Goal: Task Accomplishment & Management: Complete application form

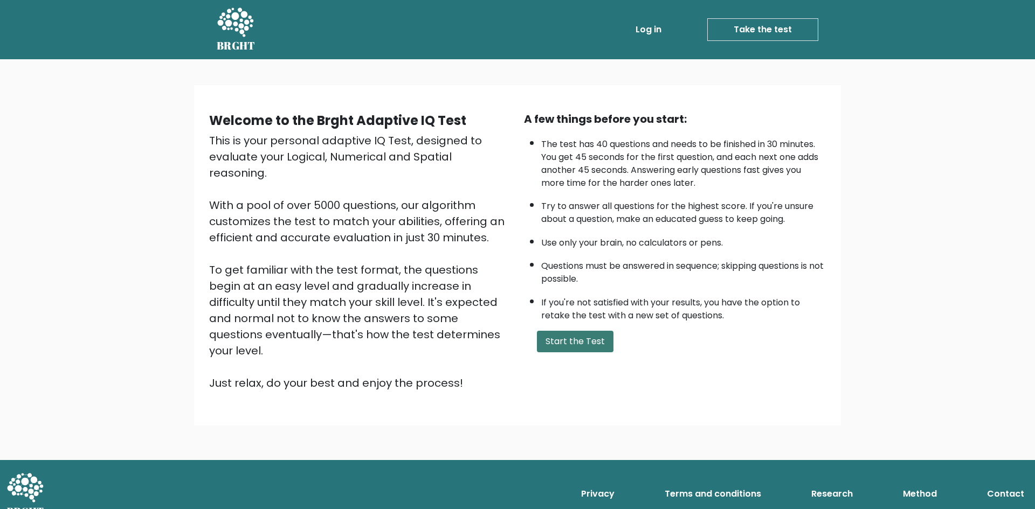
click at [588, 352] on button "Start the Test" at bounding box center [575, 342] width 77 height 22
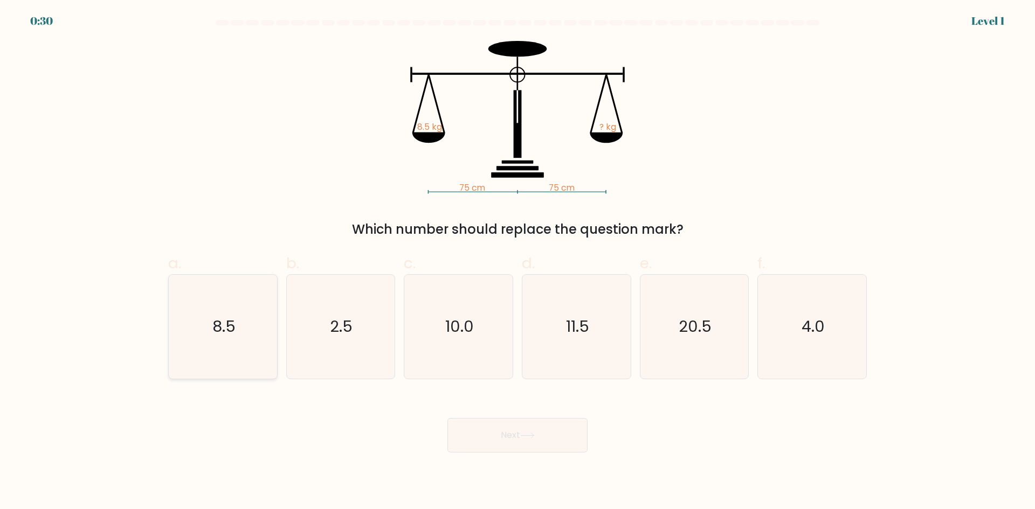
click at [240, 315] on icon "8.5" at bounding box center [223, 327] width 104 height 104
click at [517, 262] on input "a. 8.5" at bounding box center [517, 258] width 1 height 7
radio input "true"
click at [557, 443] on button "Next" at bounding box center [517, 435] width 140 height 34
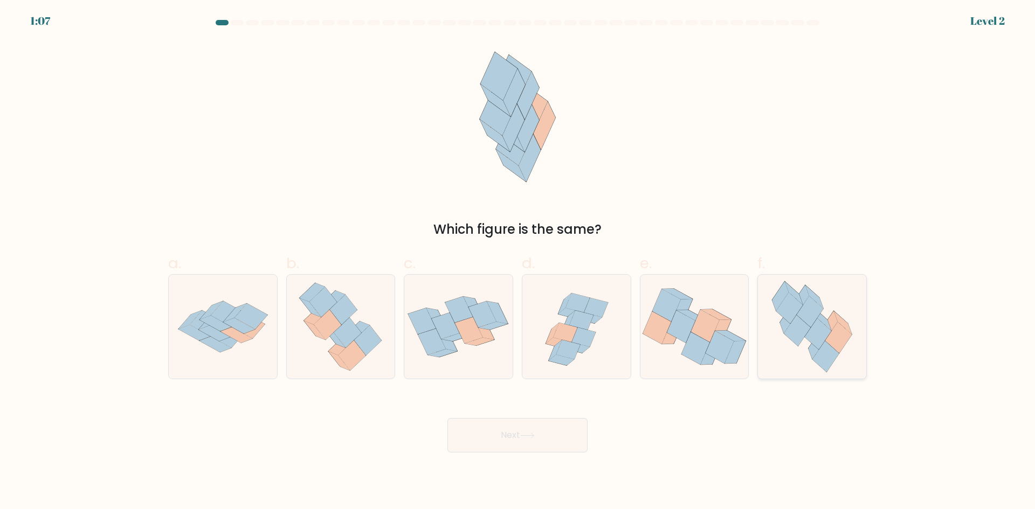
click at [796, 331] on icon at bounding box center [797, 330] width 26 height 31
click at [518, 262] on input "f." at bounding box center [517, 258] width 1 height 7
radio input "true"
click at [542, 431] on button "Next" at bounding box center [517, 435] width 140 height 34
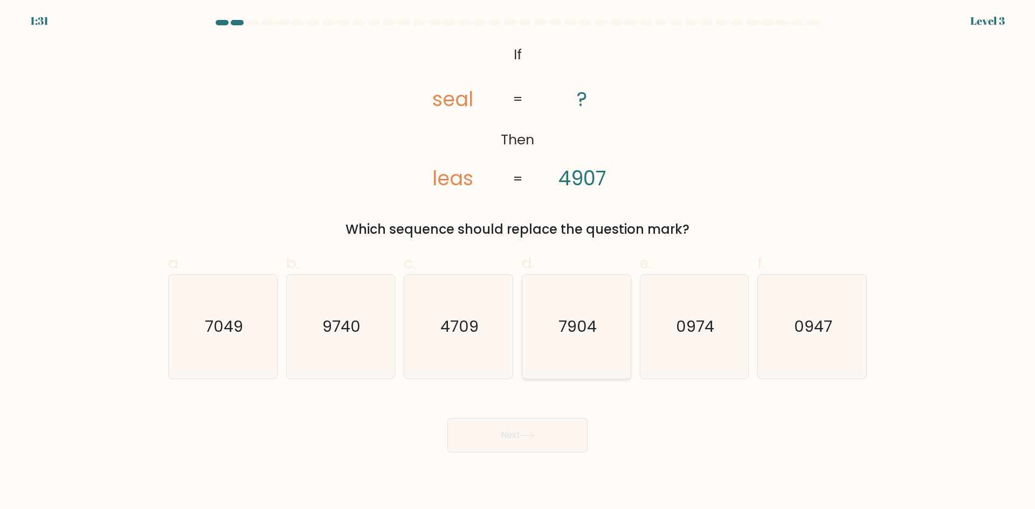
click at [555, 351] on icon "7904" at bounding box center [576, 327] width 104 height 104
click at [518, 262] on input "d. 7904" at bounding box center [517, 258] width 1 height 7
radio input "true"
click at [545, 433] on button "Next" at bounding box center [517, 435] width 140 height 34
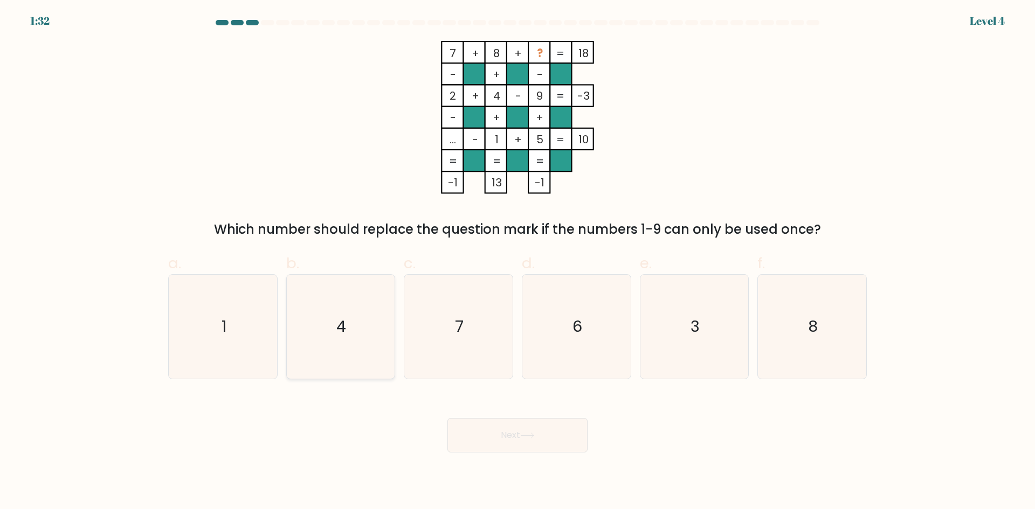
click at [364, 336] on icon "4" at bounding box center [340, 327] width 104 height 104
click at [517, 262] on input "b. 4" at bounding box center [517, 258] width 1 height 7
radio input "true"
click at [523, 433] on icon at bounding box center [527, 436] width 15 height 6
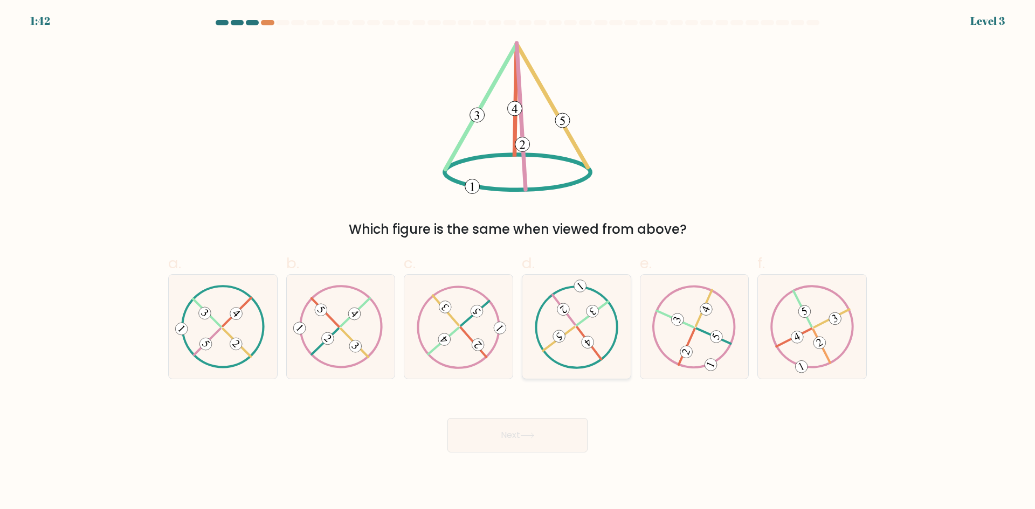
drag, startPoint x: 559, startPoint y: 336, endPoint x: 562, endPoint y: 344, distance: 9.0
click at [560, 336] on 371 at bounding box center [559, 336] width 17 height 17
click at [518, 262] on input "d." at bounding box center [517, 258] width 1 height 7
radio input "true"
click at [559, 431] on button "Next" at bounding box center [517, 435] width 140 height 34
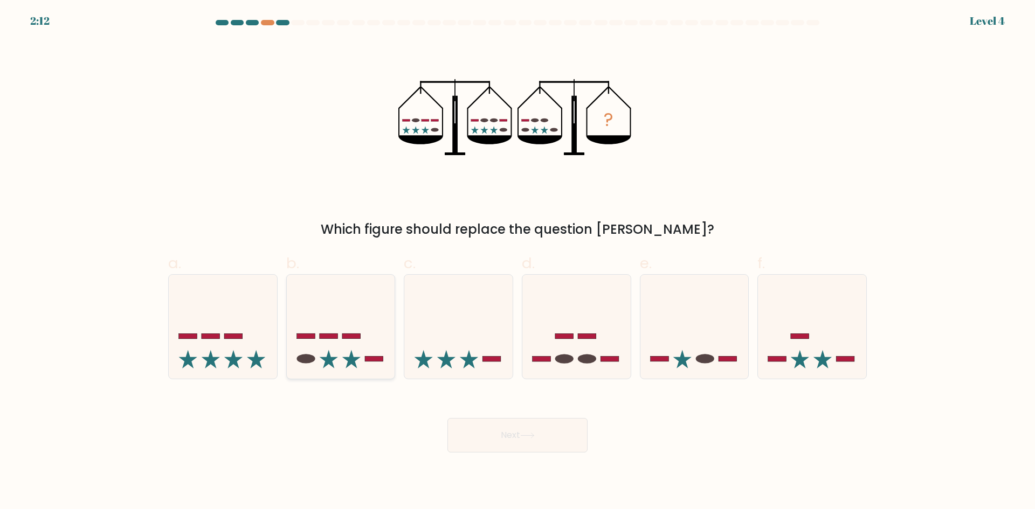
click at [379, 365] on icon at bounding box center [341, 326] width 108 height 89
click at [517, 262] on input "b." at bounding box center [517, 258] width 1 height 7
radio input "true"
click at [530, 438] on icon at bounding box center [527, 436] width 15 height 6
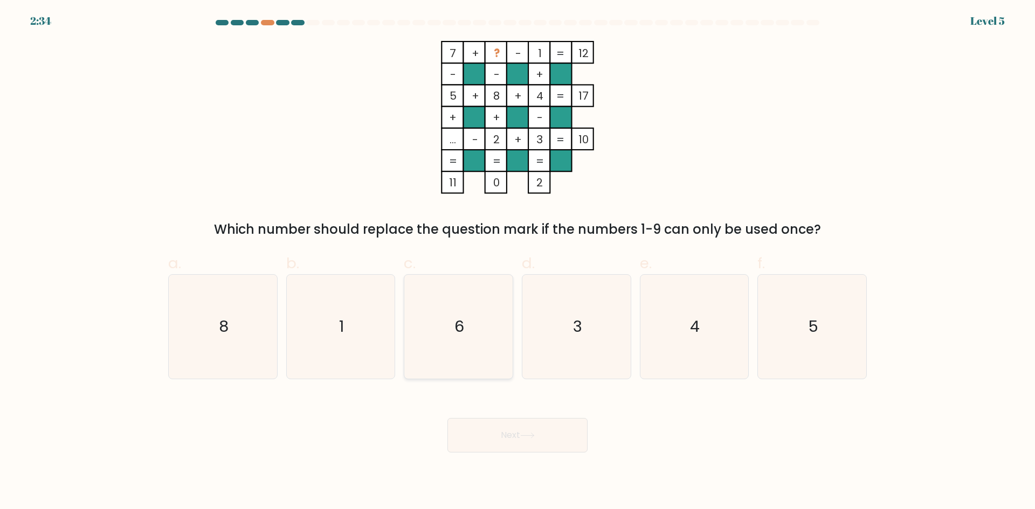
click at [480, 326] on icon "6" at bounding box center [458, 327] width 104 height 104
click at [517, 262] on input "c. 6" at bounding box center [517, 258] width 1 height 7
radio input "true"
click at [542, 439] on button "Next" at bounding box center [517, 435] width 140 height 34
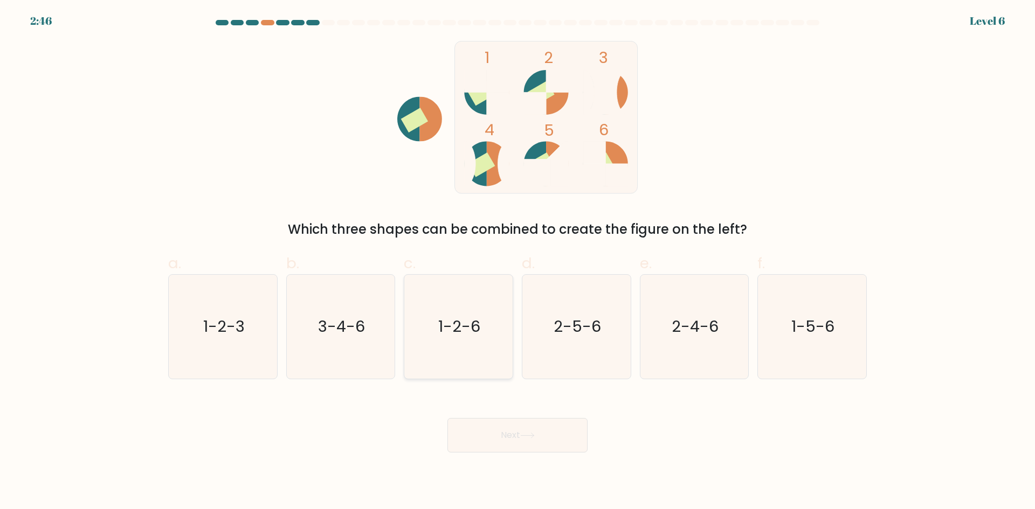
click at [443, 339] on icon "1-2-6" at bounding box center [458, 327] width 104 height 104
click at [519, 432] on button "Next" at bounding box center [517, 435] width 140 height 34
click at [471, 333] on text "1-2-6" at bounding box center [460, 327] width 42 height 22
click at [517, 262] on input "c. 1-2-6" at bounding box center [517, 258] width 1 height 7
radio input "true"
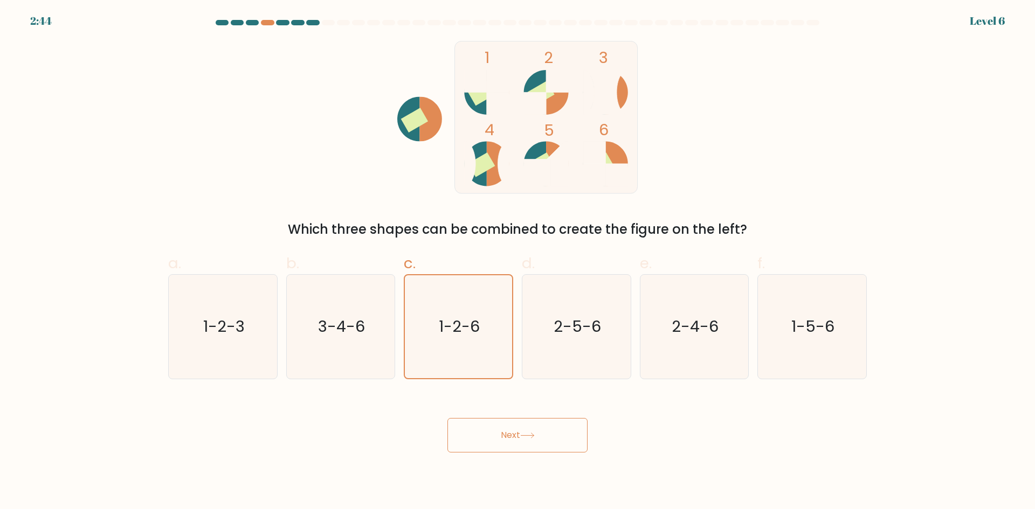
click at [515, 420] on button "Next" at bounding box center [517, 435] width 140 height 34
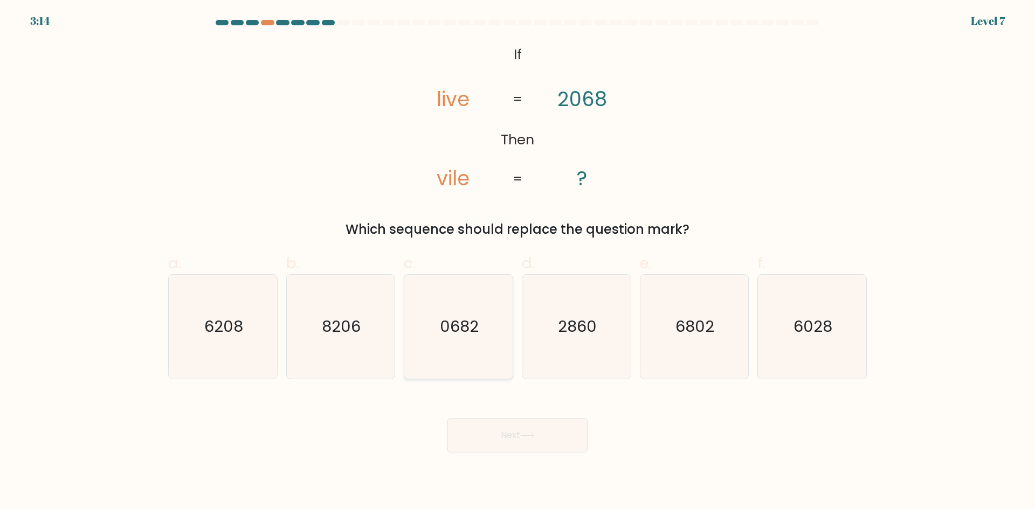
click at [498, 341] on icon "0682" at bounding box center [458, 327] width 104 height 104
click at [517, 262] on input "c. 0682" at bounding box center [517, 258] width 1 height 7
radio input "true"
click at [508, 429] on button "Next" at bounding box center [517, 435] width 140 height 34
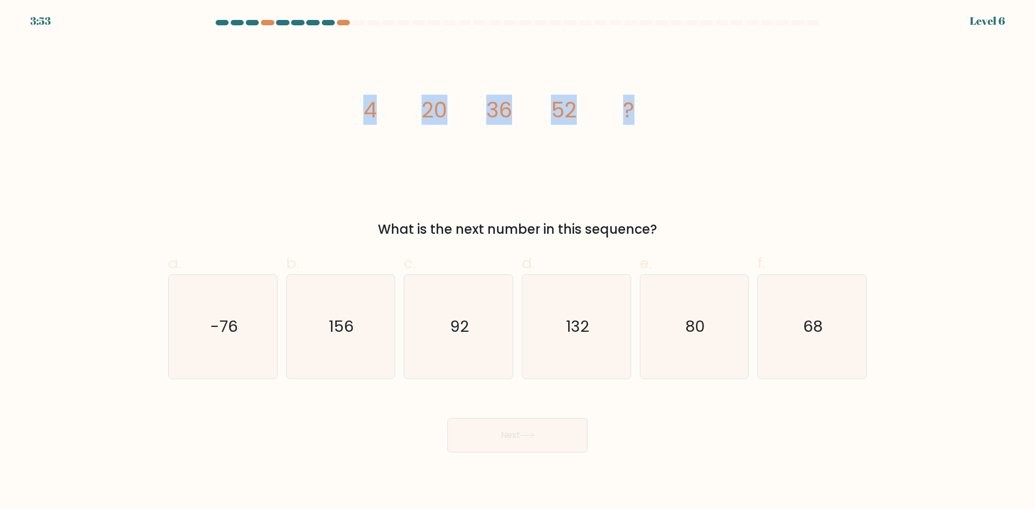
drag, startPoint x: 650, startPoint y: 113, endPoint x: 342, endPoint y: 99, distance: 308.1
click at [342, 99] on div "image/svg+xml 4 20 36 52 ? What is the next number in this sequence?" at bounding box center [517, 140] width 711 height 198
copy g "4 20 36 52 ?"
drag, startPoint x: 669, startPoint y: 230, endPoint x: 356, endPoint y: 223, distance: 313.2
click at [356, 223] on div "What is the next number in this sequence?" at bounding box center [518, 229] width 686 height 19
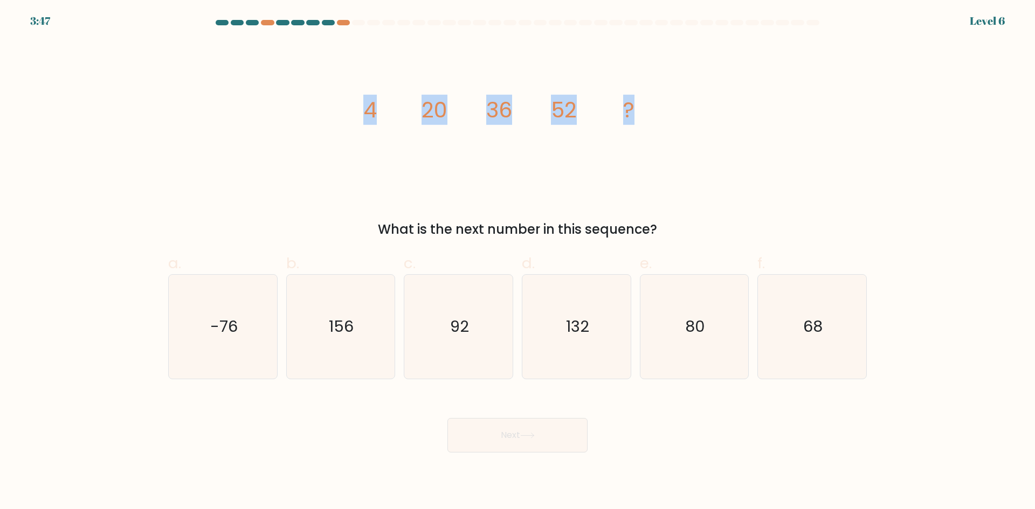
copy div "What is the next number in this sequence?"
click at [795, 306] on icon "68" at bounding box center [812, 327] width 104 height 104
click at [518, 262] on input "f. 68" at bounding box center [517, 258] width 1 height 7
radio input "true"
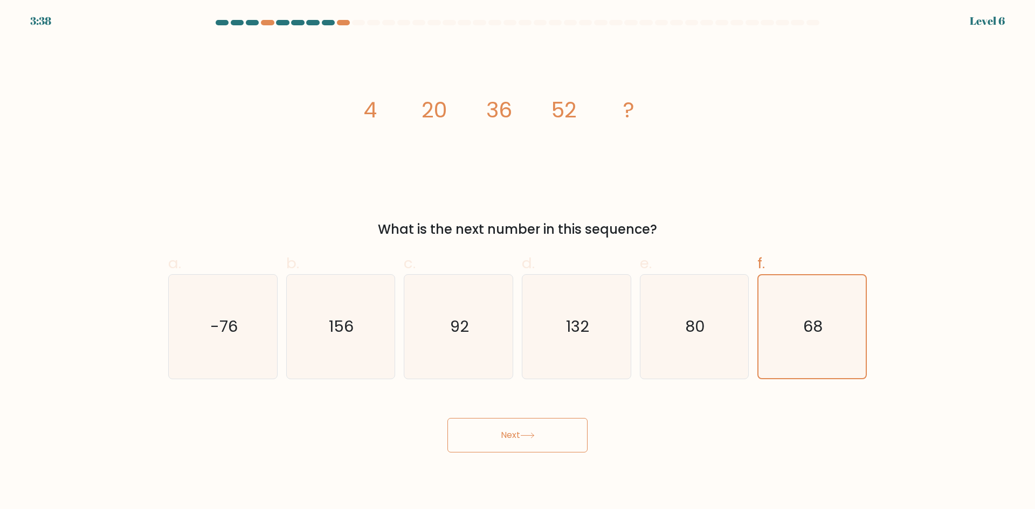
click at [506, 443] on button "Next" at bounding box center [517, 435] width 140 height 34
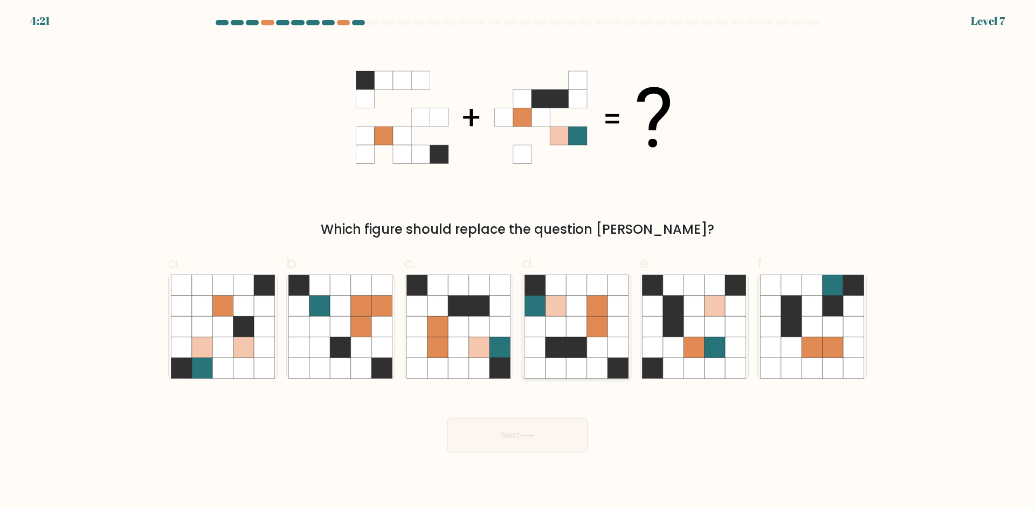
click at [590, 313] on icon at bounding box center [597, 306] width 20 height 20
click at [518, 262] on input "d." at bounding box center [517, 258] width 1 height 7
radio input "true"
click at [549, 440] on button "Next" at bounding box center [517, 435] width 140 height 34
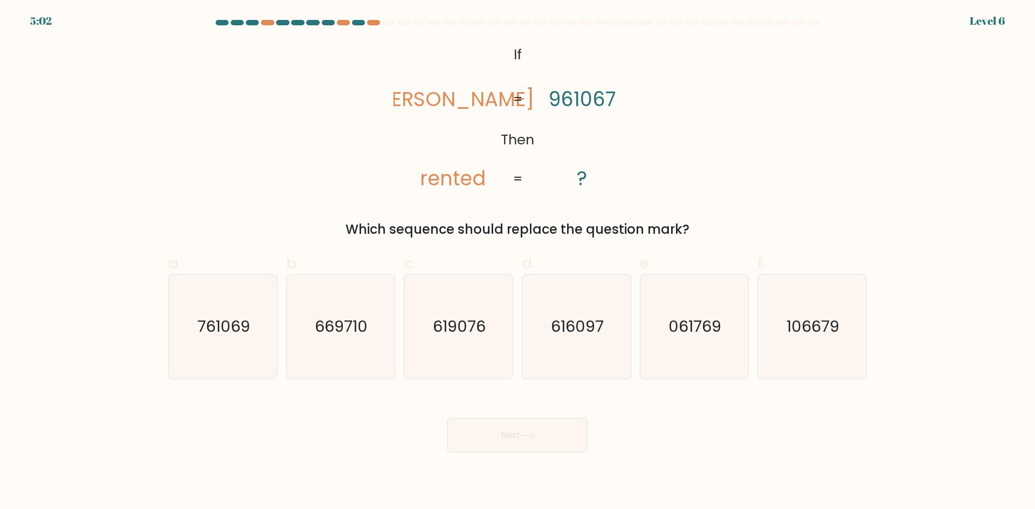
click at [625, 184] on icon "@import url('https://fonts.googleapis.com/css?family=Abril+Fatface:400,100,100i…" at bounding box center [517, 117] width 248 height 153
drag, startPoint x: 603, startPoint y: 287, endPoint x: 600, endPoint y: 302, distance: 16.0
click at [602, 290] on icon "616097" at bounding box center [576, 327] width 104 height 104
click at [518, 262] on input "d. 616097" at bounding box center [517, 258] width 1 height 7
radio input "true"
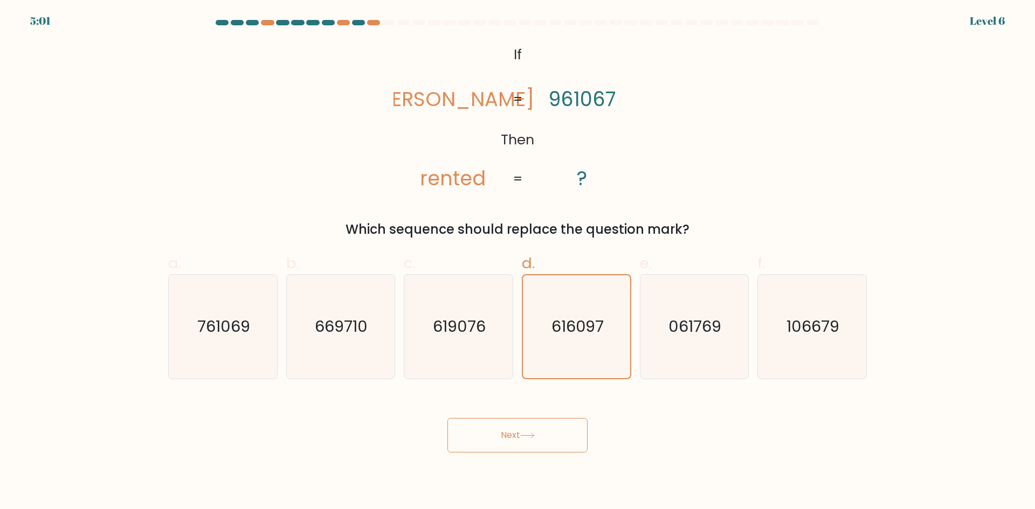
click at [540, 422] on button "Next" at bounding box center [517, 435] width 140 height 34
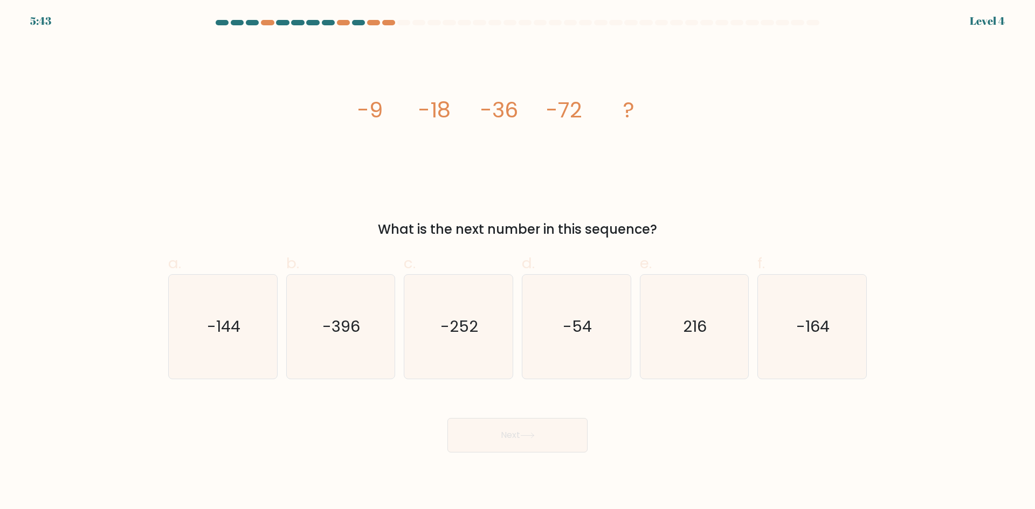
drag, startPoint x: 675, startPoint y: 102, endPoint x: 360, endPoint y: 122, distance: 315.9
click at [360, 122] on icon "image/svg+xml -9 -18 -36 -72 ?" at bounding box center [517, 117] width 323 height 153
copy g "-9 -18 -36 -72 ?"
drag, startPoint x: 682, startPoint y: 225, endPoint x: 379, endPoint y: 210, distance: 303.8
click at [379, 210] on div "image/svg+xml -9 -18 -36 -72 ? What is the next number in this sequence?" at bounding box center [517, 140] width 711 height 198
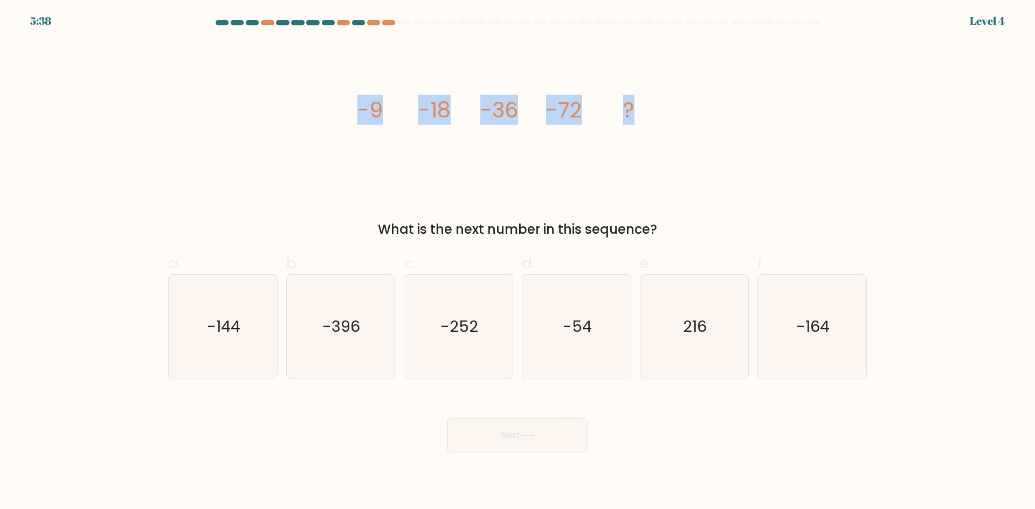
copy div "What is the next number in this sequence?"
click at [233, 293] on icon "-144" at bounding box center [223, 327] width 104 height 104
click at [517, 262] on input "a. -144" at bounding box center [517, 258] width 1 height 7
radio input "true"
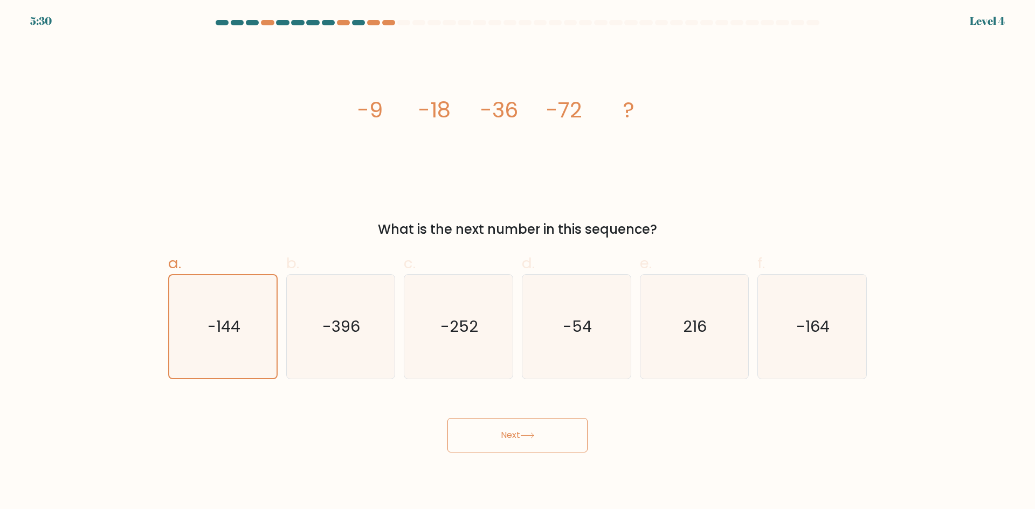
click at [557, 438] on button "Next" at bounding box center [517, 435] width 140 height 34
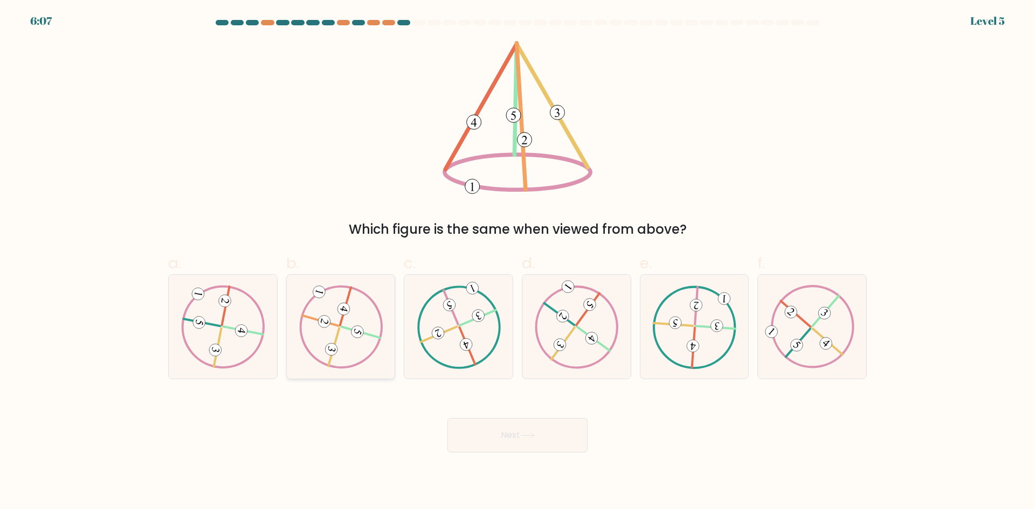
click at [372, 333] on icon at bounding box center [341, 326] width 84 height 83
click at [517, 262] on input "b." at bounding box center [517, 258] width 1 height 7
radio input "true"
click at [507, 443] on button "Next" at bounding box center [517, 435] width 140 height 34
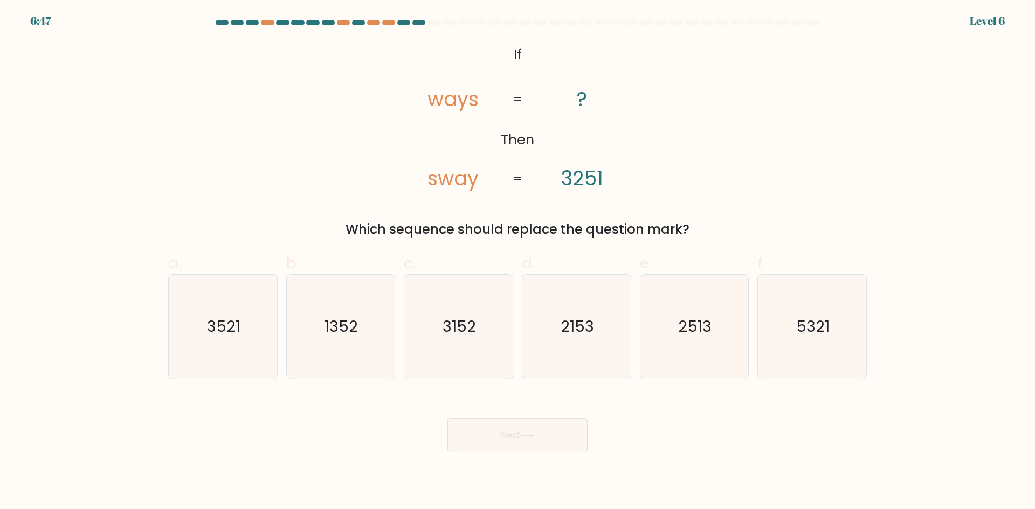
drag, startPoint x: 652, startPoint y: 213, endPoint x: 509, endPoint y: 52, distance: 215.0
click at [509, 52] on div "@import url('https://fonts.googleapis.com/css?family=Abril+Fatface:400,100,100i…" at bounding box center [517, 140] width 711 height 198
copy div "If Then ways sway ? 3251 = = Which sequence should replace the question mark?"
click at [830, 134] on div "@import url('https://fonts.googleapis.com/css?family=Abril+Fatface:400,100,100i…" at bounding box center [517, 140] width 711 height 198
click at [446, 322] on text "3152" at bounding box center [459, 327] width 33 height 22
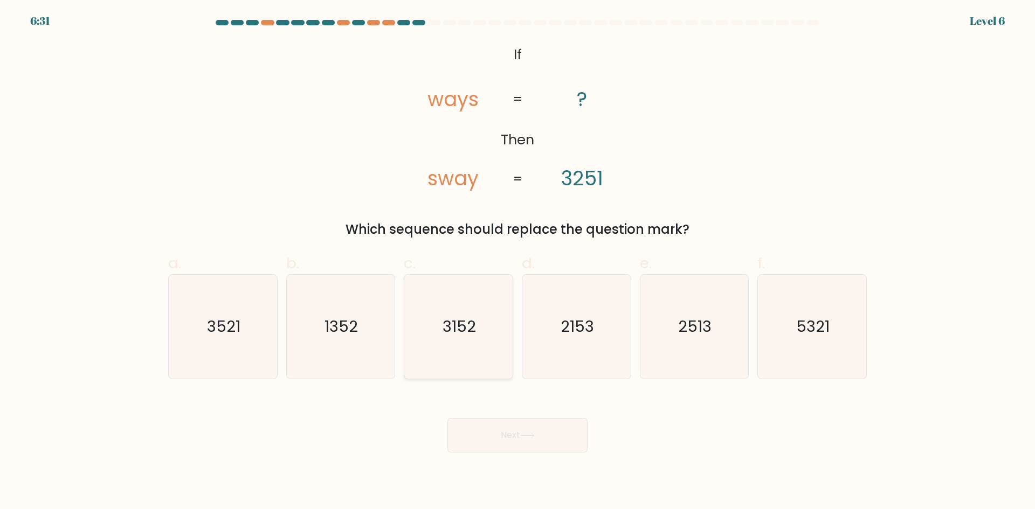
click at [517, 262] on input "c. 3152" at bounding box center [517, 258] width 1 height 7
radio input "true"
click at [373, 357] on icon "1352" at bounding box center [340, 327] width 104 height 104
click at [517, 262] on input "b. 1352" at bounding box center [517, 258] width 1 height 7
radio input "true"
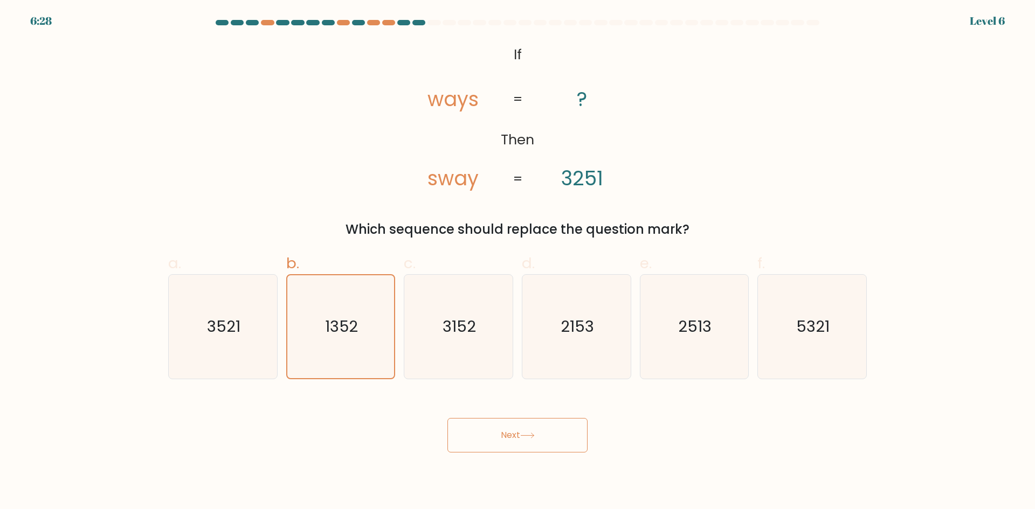
click at [487, 440] on button "Next" at bounding box center [517, 435] width 140 height 34
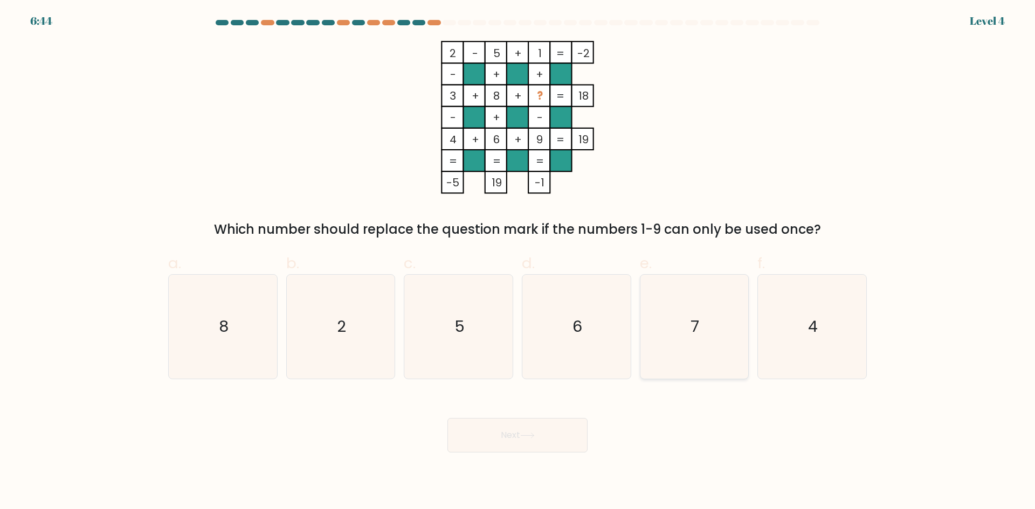
drag, startPoint x: 670, startPoint y: 340, endPoint x: 603, endPoint y: 409, distance: 96.4
click at [671, 340] on icon "7" at bounding box center [694, 327] width 104 height 104
click at [518, 262] on input "e. 7" at bounding box center [517, 258] width 1 height 7
radio input "true"
click at [471, 470] on body "6:44 Level 4" at bounding box center [517, 254] width 1035 height 509
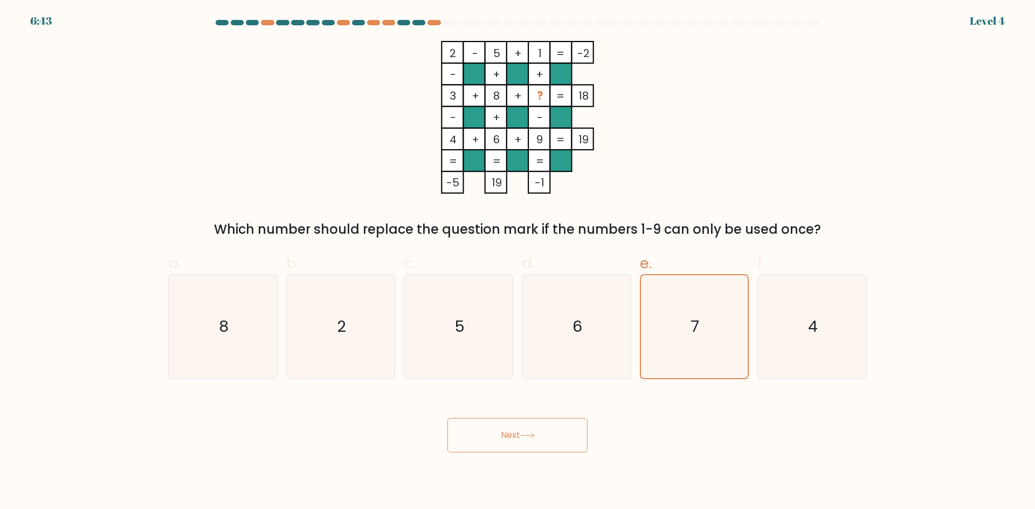
click at [510, 445] on button "Next" at bounding box center [517, 435] width 140 height 34
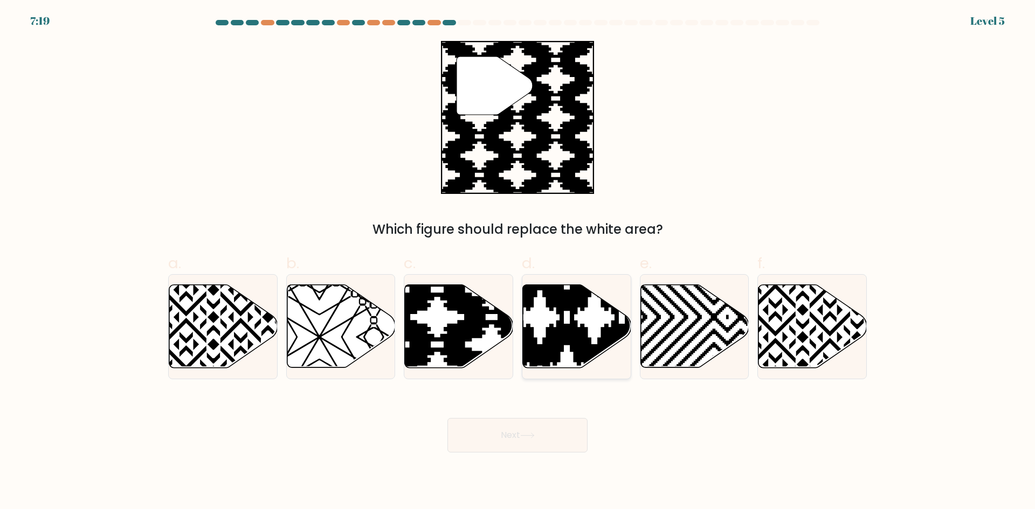
click at [563, 352] on icon at bounding box center [540, 371] width 218 height 218
click at [518, 262] on input "d." at bounding box center [517, 258] width 1 height 7
radio input "true"
drag, startPoint x: 527, startPoint y: 416, endPoint x: 523, endPoint y: 430, distance: 14.7
click at [527, 417] on div "Next" at bounding box center [517, 422] width 711 height 60
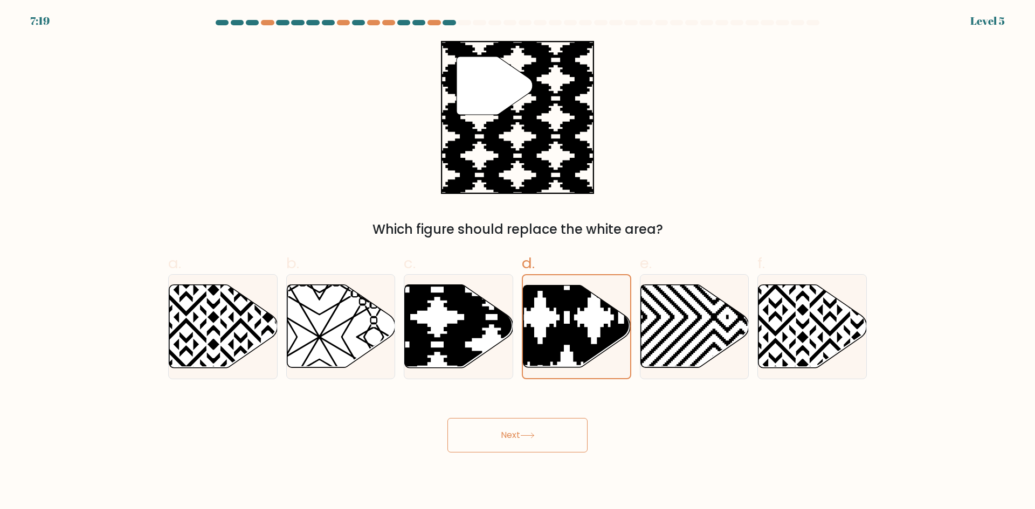
click at [520, 434] on button "Next" at bounding box center [517, 435] width 140 height 34
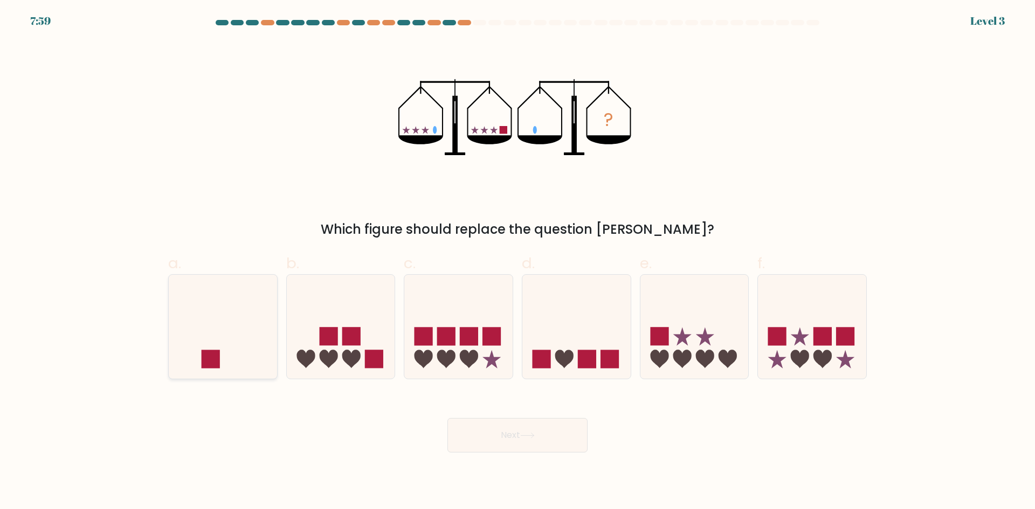
click at [210, 321] on icon at bounding box center [223, 326] width 108 height 89
click at [517, 262] on input "a." at bounding box center [517, 258] width 1 height 7
radio input "true"
click at [550, 441] on button "Next" at bounding box center [517, 435] width 140 height 34
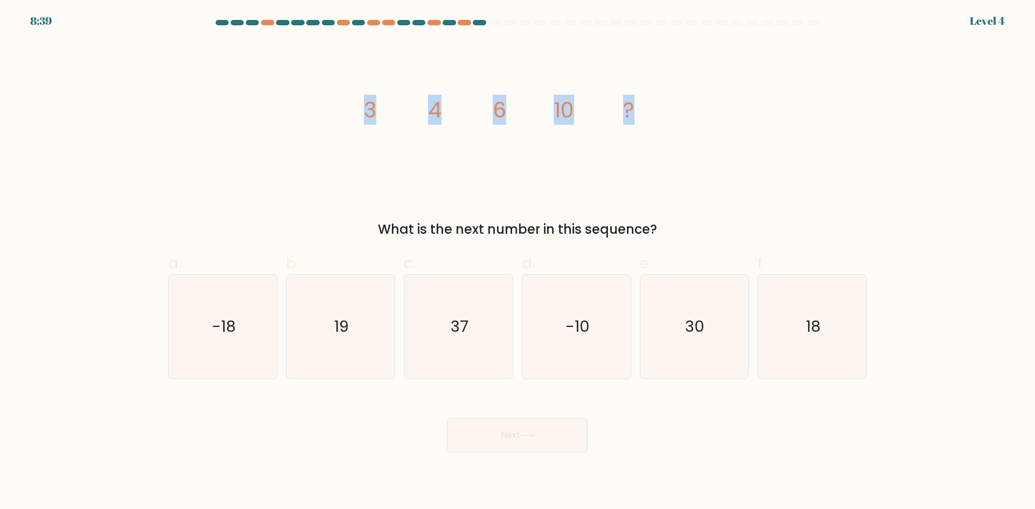
drag, startPoint x: 669, startPoint y: 107, endPoint x: 369, endPoint y: 98, distance: 300.9
click at [369, 98] on icon "image/svg+xml 3 4 6 10 ?" at bounding box center [517, 117] width 323 height 153
click at [751, 115] on div "image/svg+xml 3 4 6 10 ? What is the next number in this sequence?" at bounding box center [517, 140] width 711 height 198
click at [608, 123] on icon "image/svg+xml 3 4 6 10 ?" at bounding box center [517, 117] width 323 height 153
click at [783, 337] on icon "18" at bounding box center [812, 327] width 104 height 104
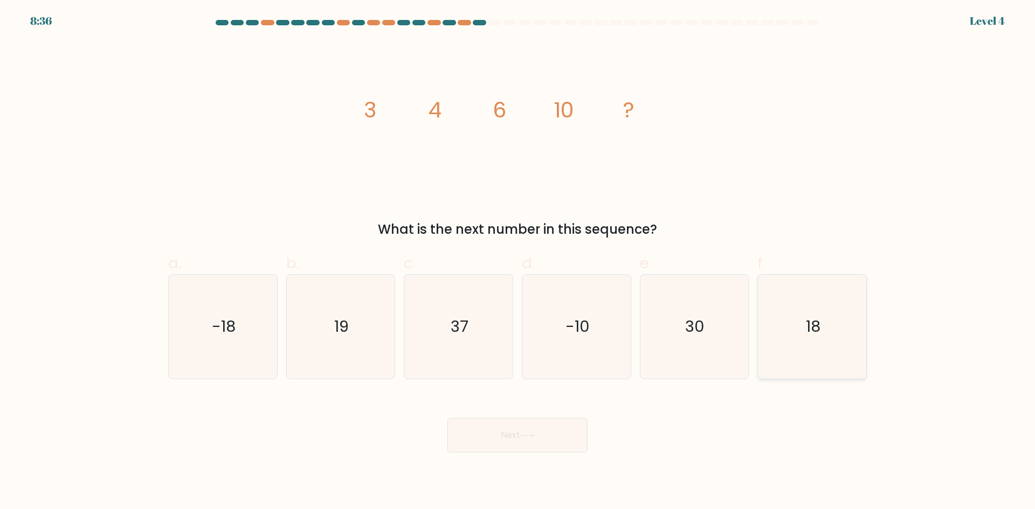
click at [518, 262] on input "f. 18" at bounding box center [517, 258] width 1 height 7
radio input "true"
click at [500, 436] on button "Next" at bounding box center [517, 435] width 140 height 34
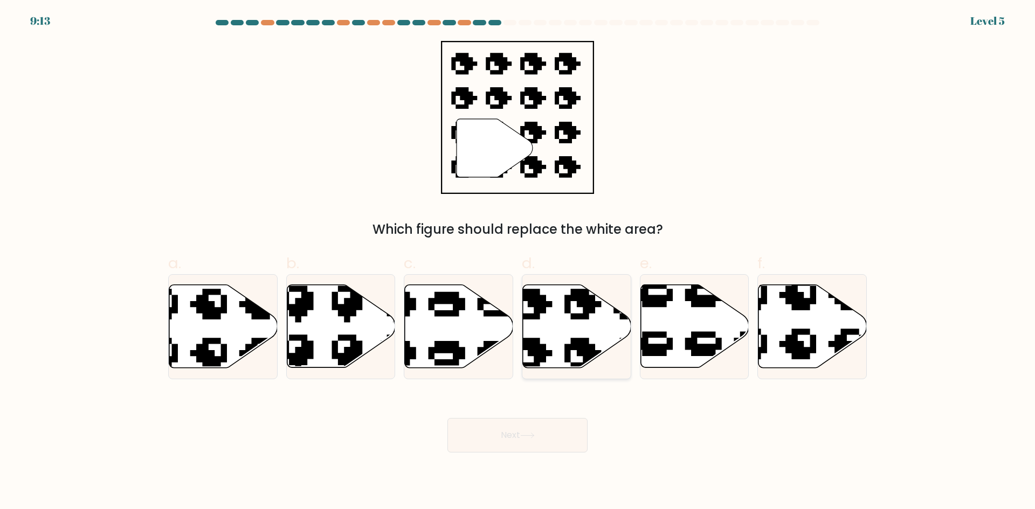
drag, startPoint x: 576, startPoint y: 328, endPoint x: 568, endPoint y: 346, distance: 19.0
click at [576, 329] on icon at bounding box center [577, 326] width 108 height 83
click at [518, 262] on input "d." at bounding box center [517, 258] width 1 height 7
radio input "true"
click at [557, 437] on button "Next" at bounding box center [517, 435] width 140 height 34
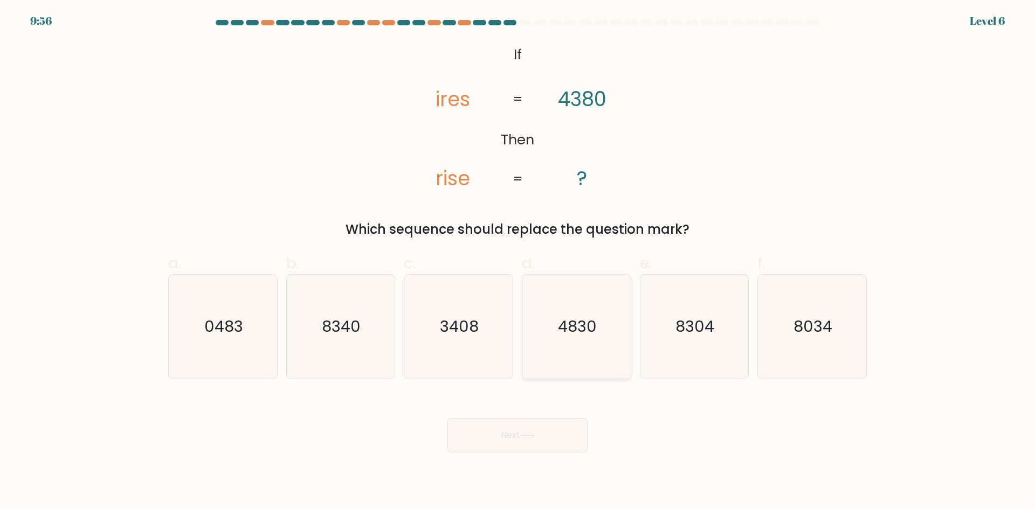
click at [560, 323] on text "4830" at bounding box center [577, 327] width 39 height 22
click at [518, 262] on input "d. 4830" at bounding box center [517, 258] width 1 height 7
radio input "true"
click at [558, 432] on div "Next" at bounding box center [517, 422] width 711 height 60
click at [557, 437] on button "Next" at bounding box center [517, 435] width 140 height 34
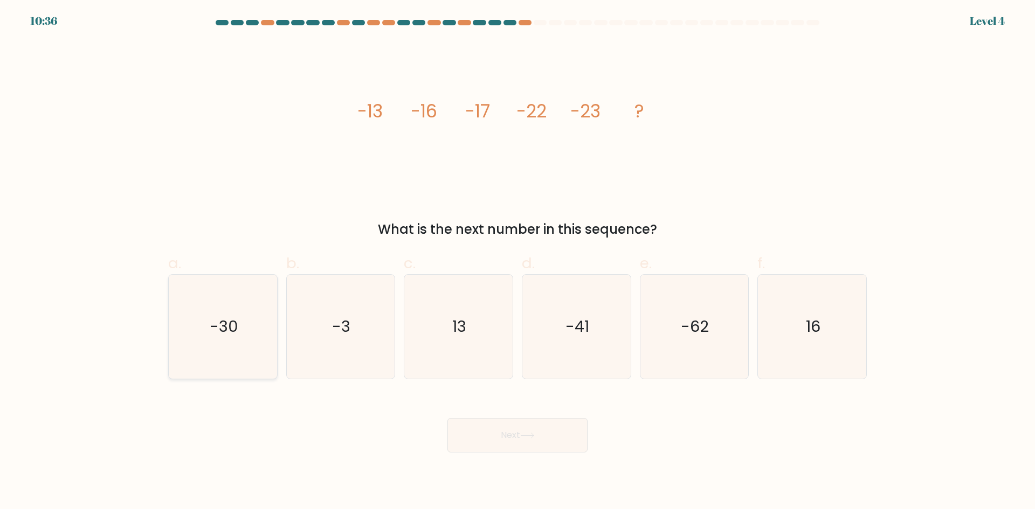
click at [261, 344] on icon "-30" at bounding box center [223, 327] width 104 height 104
click at [517, 262] on input "a. -30" at bounding box center [517, 258] width 1 height 7
radio input "true"
click at [541, 435] on button "Next" at bounding box center [517, 435] width 140 height 34
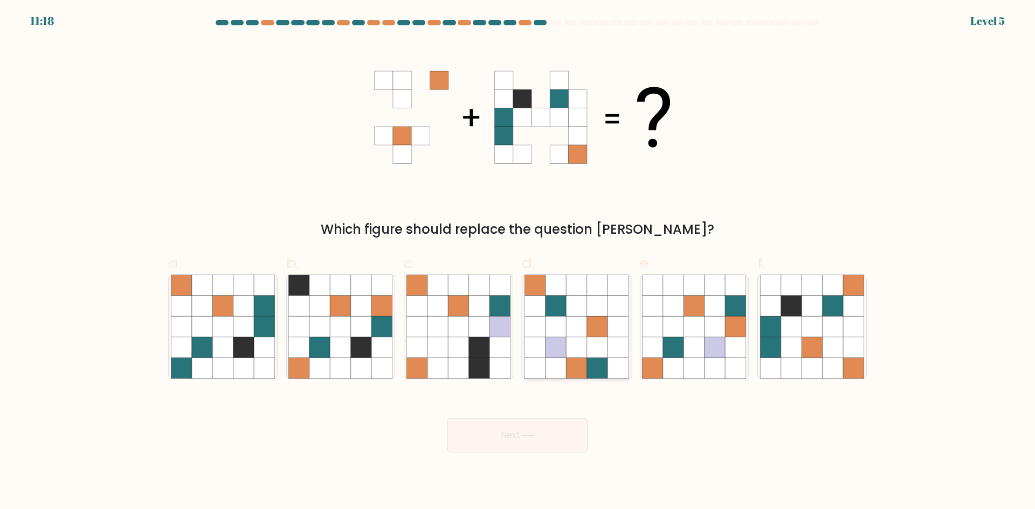
click at [522, 277] on div at bounding box center [576, 326] width 109 height 105
click at [518, 262] on input "d." at bounding box center [517, 258] width 1 height 7
radio input "true"
click at [527, 446] on button "Next" at bounding box center [517, 435] width 140 height 34
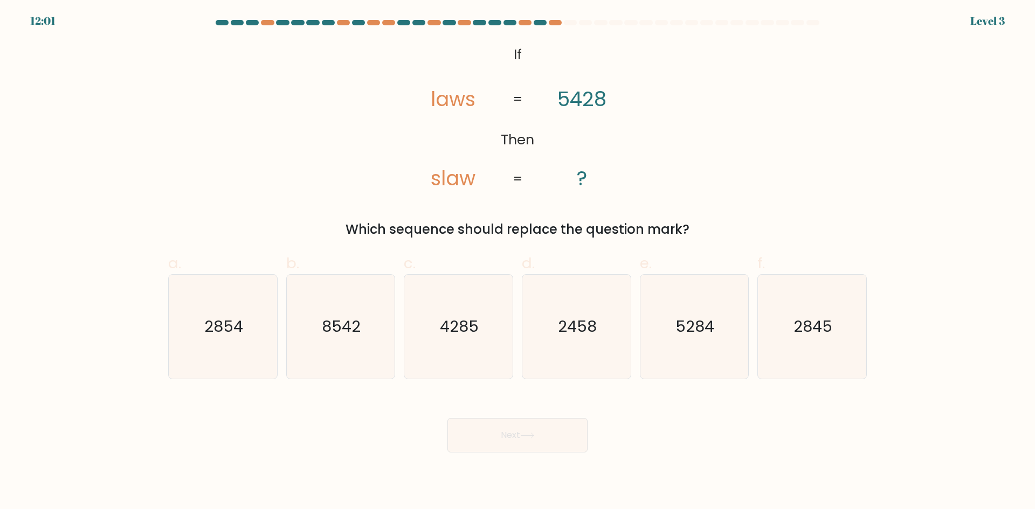
drag, startPoint x: 489, startPoint y: 337, endPoint x: 502, endPoint y: 425, distance: 88.8
click at [489, 337] on icon "4285" at bounding box center [458, 327] width 104 height 104
click at [517, 262] on input "c. 4285" at bounding box center [517, 258] width 1 height 7
radio input "true"
click at [505, 432] on button "Next" at bounding box center [517, 435] width 140 height 34
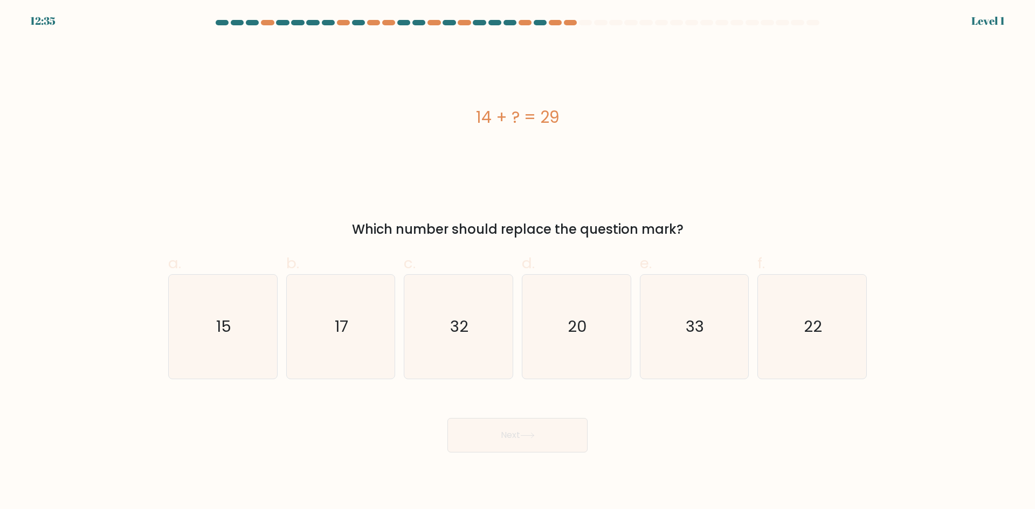
drag, startPoint x: 590, startPoint y: 116, endPoint x: 474, endPoint y: 113, distance: 115.9
click at [474, 113] on div "14 + ? = 29" at bounding box center [517, 117] width 699 height 24
copy div "14 + ? = 29"
drag, startPoint x: 240, startPoint y: 323, endPoint x: 504, endPoint y: 454, distance: 295.0
click at [240, 322] on icon "15" at bounding box center [223, 327] width 104 height 104
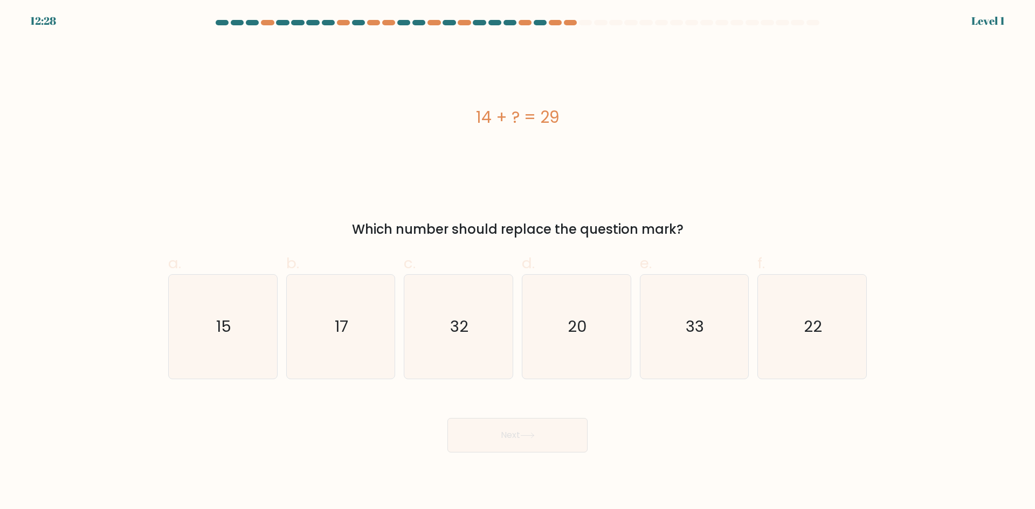
click at [517, 262] on input "a. 15" at bounding box center [517, 258] width 1 height 7
radio input "true"
click at [550, 446] on div "Next" at bounding box center [517, 422] width 711 height 60
click at [526, 436] on icon at bounding box center [527, 435] width 13 height 5
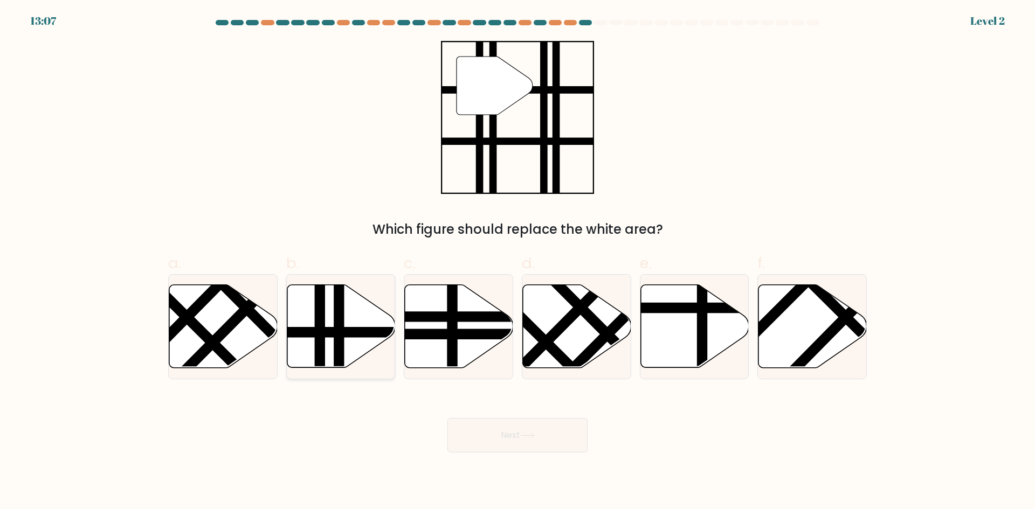
click at [346, 340] on icon at bounding box center [341, 327] width 108 height 85
click at [517, 262] on input "b." at bounding box center [517, 258] width 1 height 7
radio input "true"
click at [551, 434] on button "Next" at bounding box center [517, 435] width 140 height 34
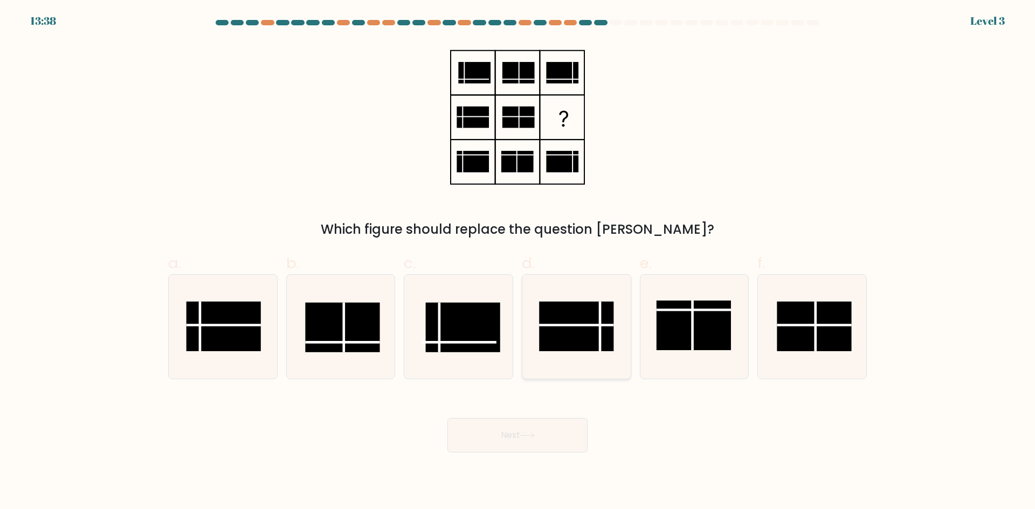
click at [576, 333] on rect at bounding box center [576, 327] width 74 height 50
click at [518, 262] on input "d." at bounding box center [517, 258] width 1 height 7
radio input "true"
click at [561, 436] on button "Next" at bounding box center [517, 435] width 140 height 34
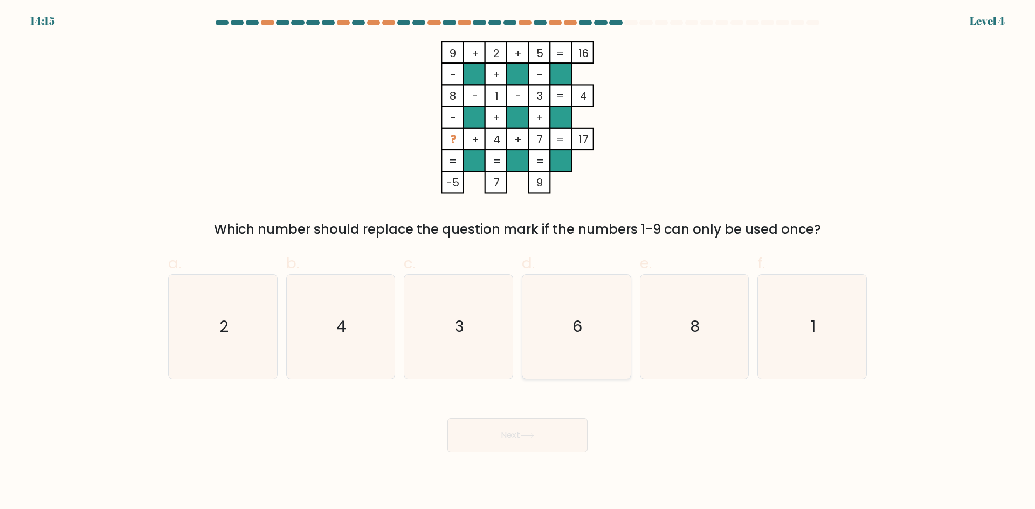
click at [558, 337] on icon "6" at bounding box center [576, 327] width 104 height 104
click at [518, 262] on input "d. 6" at bounding box center [517, 258] width 1 height 7
radio input "true"
click at [566, 426] on button "Next" at bounding box center [517, 435] width 140 height 34
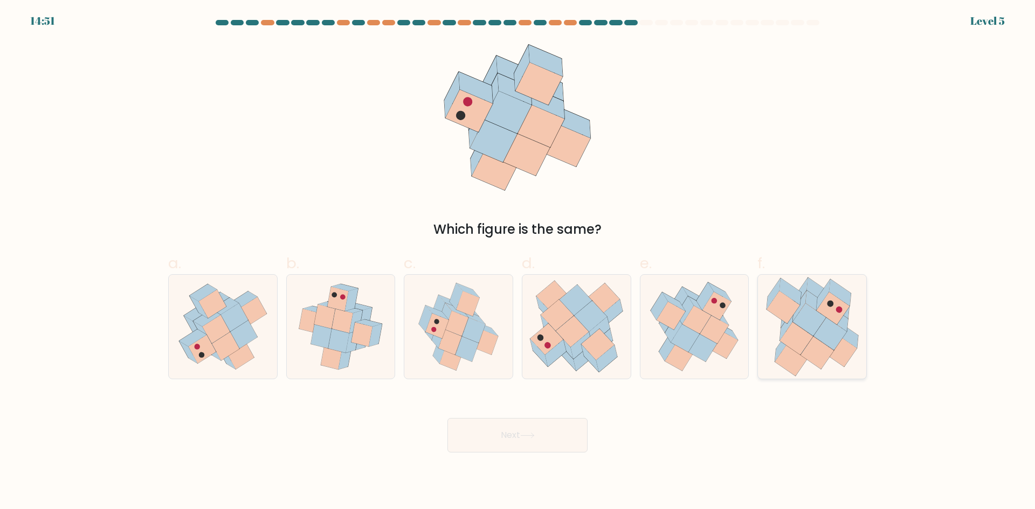
click at [828, 321] on icon at bounding box center [829, 333] width 33 height 32
click at [518, 262] on input "f." at bounding box center [517, 258] width 1 height 7
radio input "true"
click at [556, 441] on button "Next" at bounding box center [517, 435] width 140 height 34
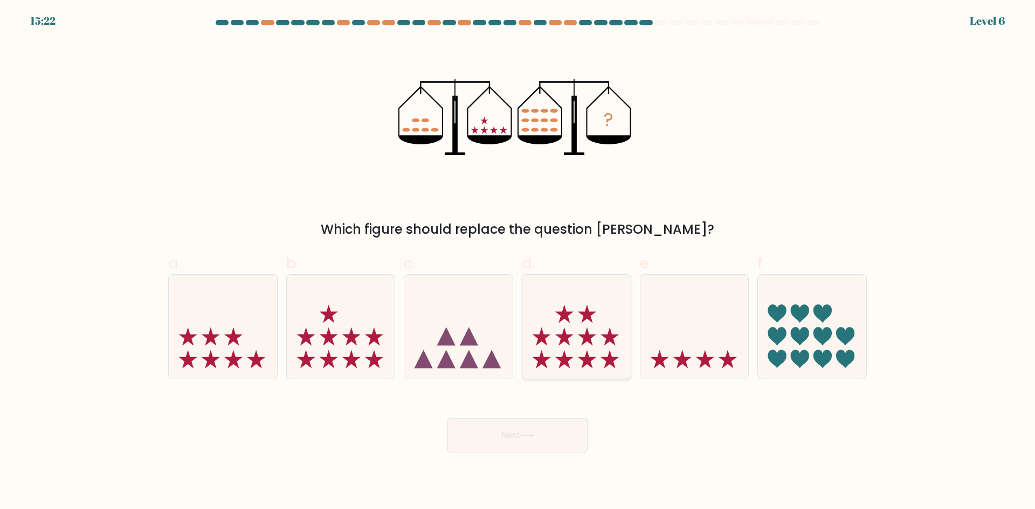
click at [595, 345] on icon at bounding box center [576, 326] width 108 height 89
click at [518, 262] on input "d." at bounding box center [517, 258] width 1 height 7
radio input "true"
click at [549, 437] on button "Next" at bounding box center [517, 435] width 140 height 34
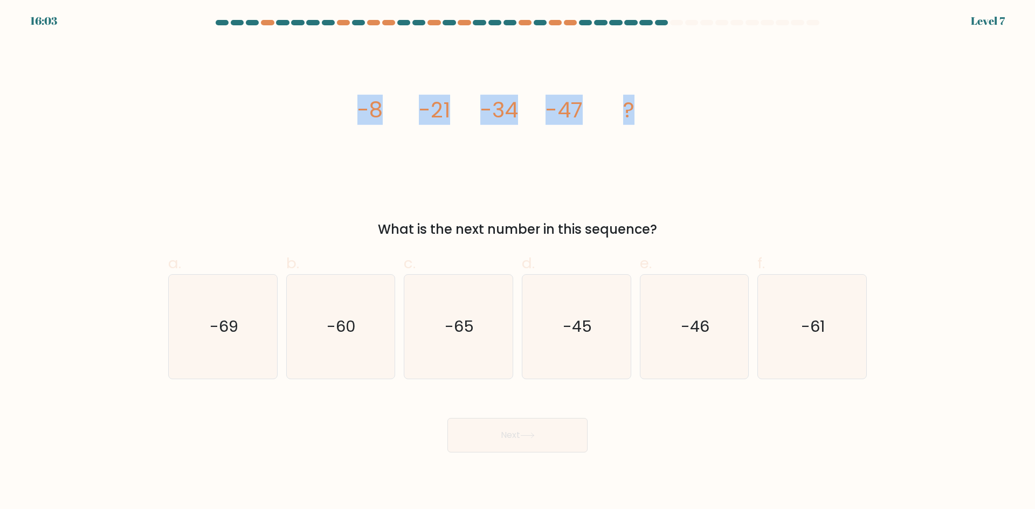
drag, startPoint x: 656, startPoint y: 105, endPoint x: 319, endPoint y: 96, distance: 337.5
click at [319, 96] on div "image/svg+xml -8 -21 -34 -47 ? What is the next number in this sequence?" at bounding box center [517, 140] width 711 height 198
copy g "-8 -21 -34 -47 ?"
drag, startPoint x: 347, startPoint y: 350, endPoint x: 567, endPoint y: 457, distance: 244.9
click at [351, 350] on icon "-60" at bounding box center [340, 327] width 104 height 104
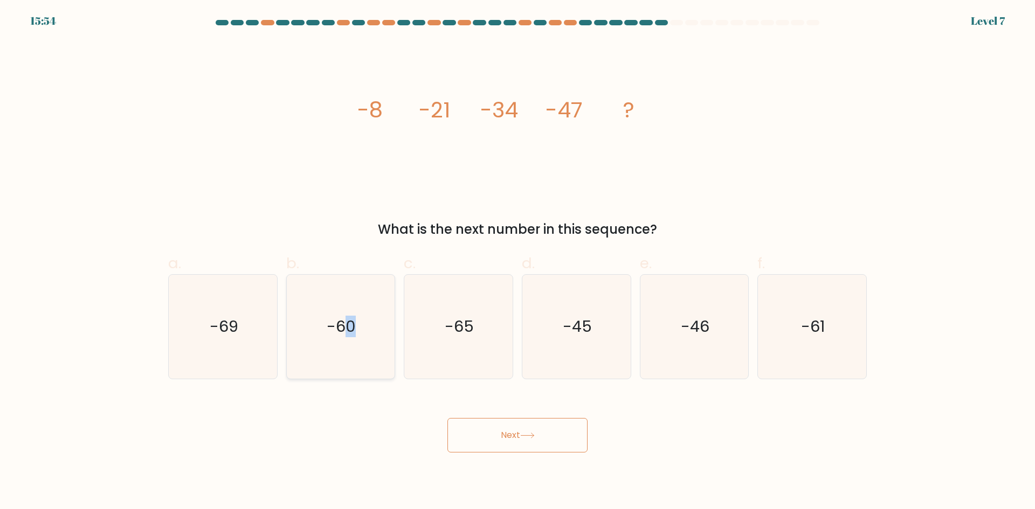
click at [350, 327] on text "-60" at bounding box center [341, 327] width 29 height 22
click at [517, 262] on input "b. -60" at bounding box center [517, 258] width 1 height 7
radio input "true"
click at [514, 435] on button "Next" at bounding box center [517, 435] width 140 height 34
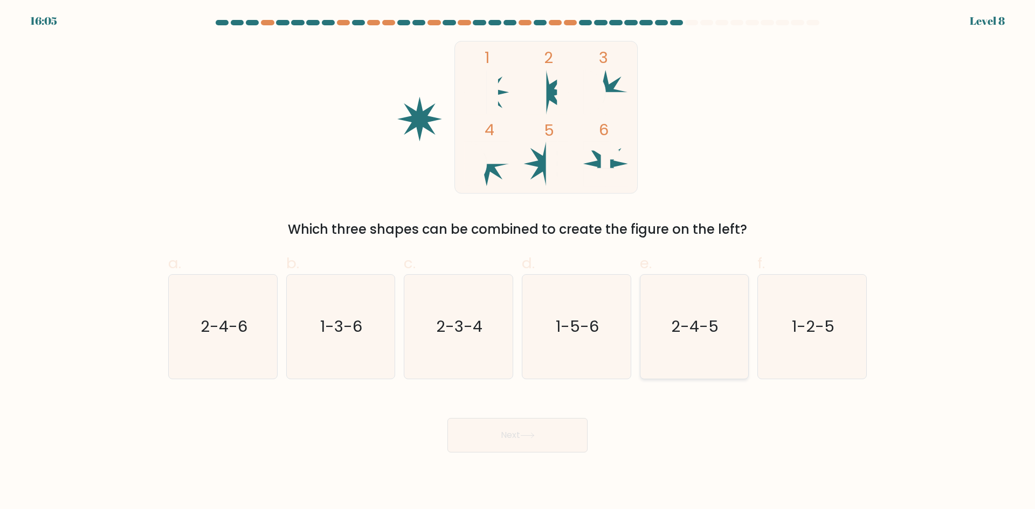
click at [685, 346] on icon "2-4-5" at bounding box center [694, 327] width 104 height 104
click at [518, 262] on input "e. 2-4-5" at bounding box center [517, 258] width 1 height 7
radio input "true"
click at [543, 432] on button "Next" at bounding box center [517, 435] width 140 height 34
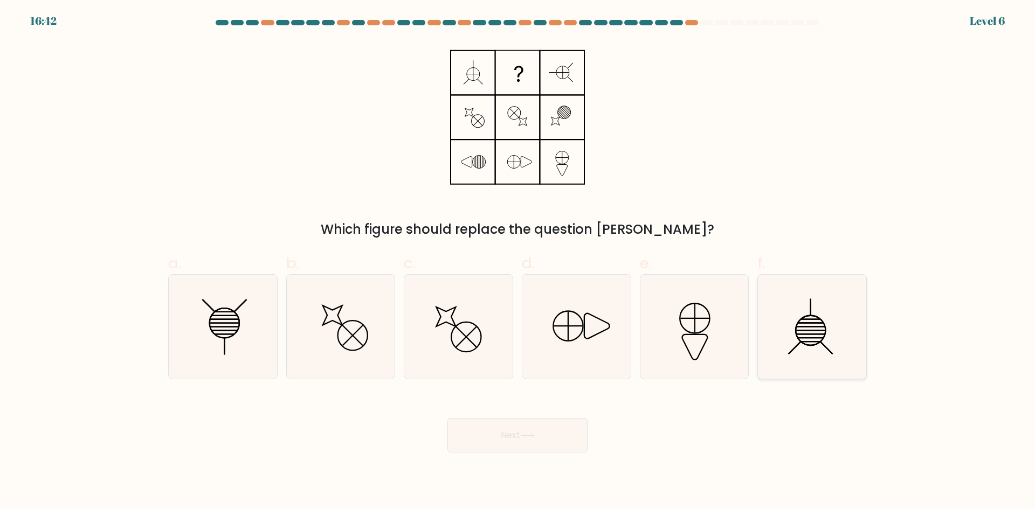
click at [794, 335] on icon at bounding box center [812, 327] width 104 height 104
click at [518, 262] on input "f." at bounding box center [517, 258] width 1 height 7
radio input "true"
click at [577, 417] on div "Next" at bounding box center [517, 422] width 711 height 60
click at [535, 437] on icon at bounding box center [527, 436] width 15 height 6
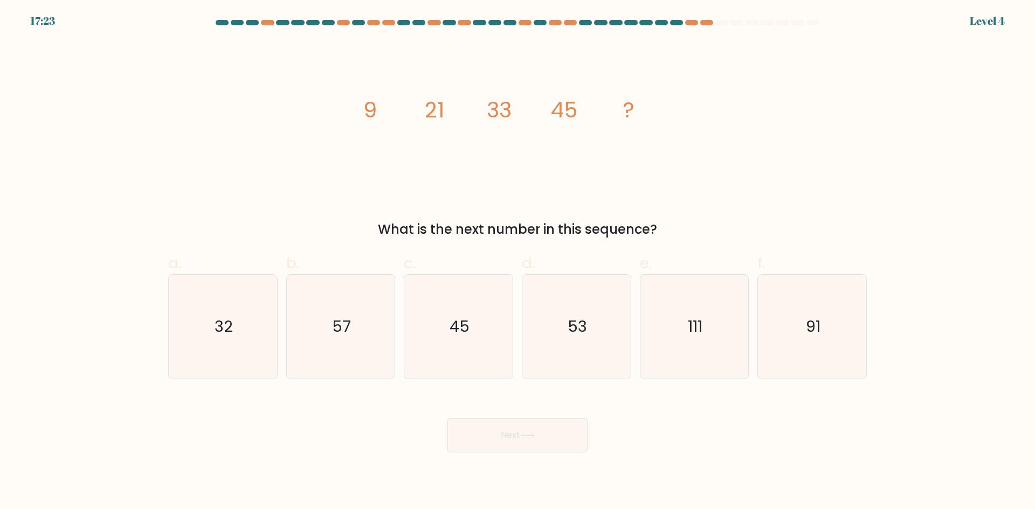
drag, startPoint x: 447, startPoint y: 128, endPoint x: 606, endPoint y: 3, distance: 201.5
click at [342, 114] on div "image/svg+xml 9 21 33 45 ? What is the next number in this sequence?" at bounding box center [517, 140] width 711 height 198
copy div "9 21 33 45 ? What is the next number in this sequence?"
click at [355, 337] on icon "57" at bounding box center [340, 327] width 104 height 104
click at [517, 262] on input "b. 57" at bounding box center [517, 258] width 1 height 7
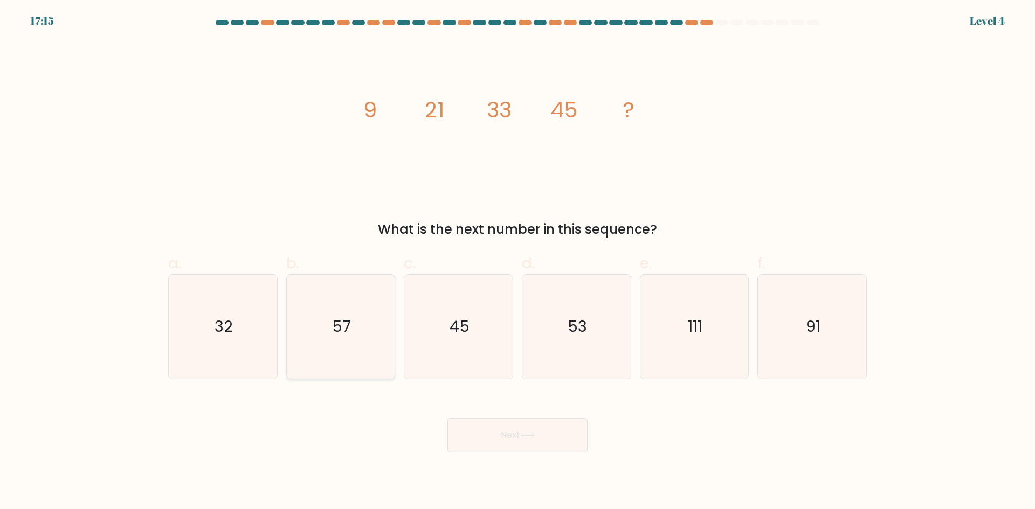
radio input "true"
click at [565, 450] on button "Next" at bounding box center [517, 435] width 140 height 34
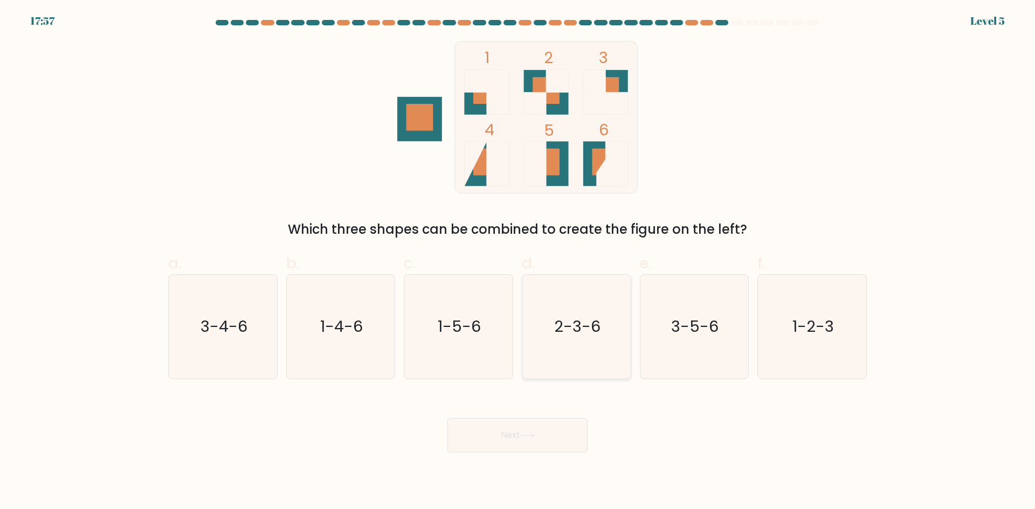
click at [586, 354] on icon "2-3-6" at bounding box center [576, 327] width 104 height 104
click at [518, 262] on input "d. 2-3-6" at bounding box center [517, 258] width 1 height 7
radio input "true"
click at [571, 441] on button "Next" at bounding box center [517, 435] width 140 height 34
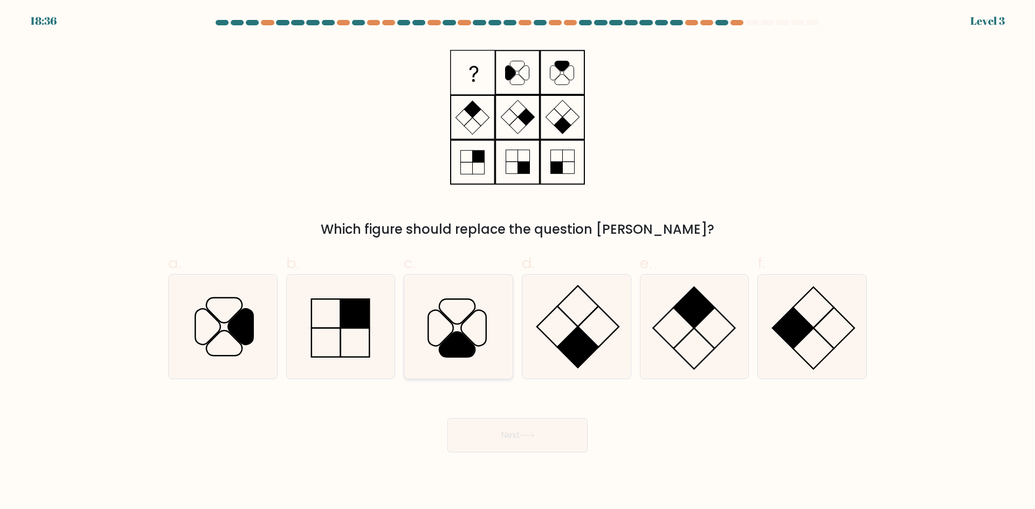
click at [439, 326] on icon at bounding box center [458, 327] width 104 height 104
click at [517, 262] on input "c." at bounding box center [517, 258] width 1 height 7
radio input "true"
click at [517, 424] on button "Next" at bounding box center [517, 435] width 140 height 34
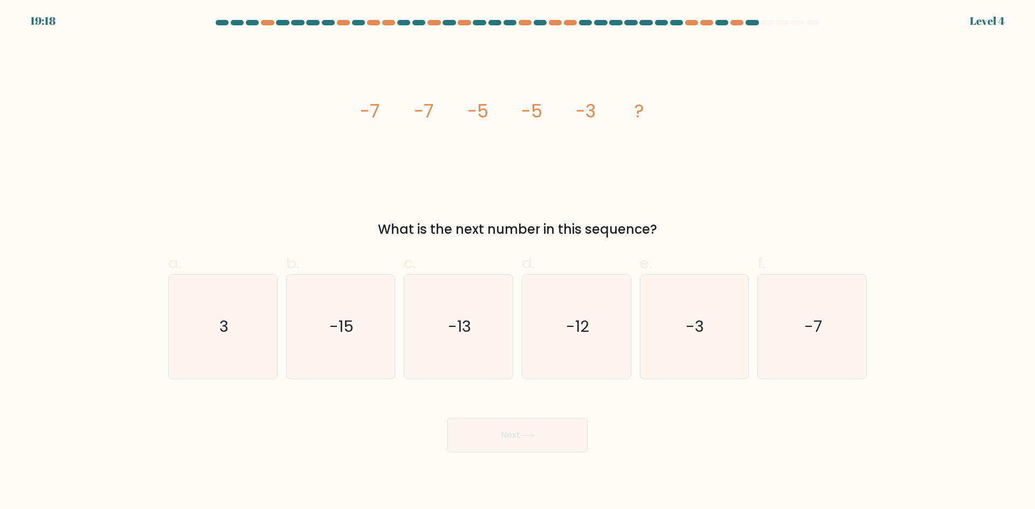
drag, startPoint x: 703, startPoint y: 224, endPoint x: 358, endPoint y: 108, distance: 363.9
click at [358, 108] on div "image/svg+xml -7 -7 -5 -5 -3 ? What is the next number in this sequence?" at bounding box center [517, 140] width 711 height 198
copy div "-7 -7 -5 -5 -3 ? What is the next number in this sequence?"
click at [712, 321] on icon "-3" at bounding box center [694, 327] width 104 height 104
click at [518, 262] on input "e. -3" at bounding box center [517, 258] width 1 height 7
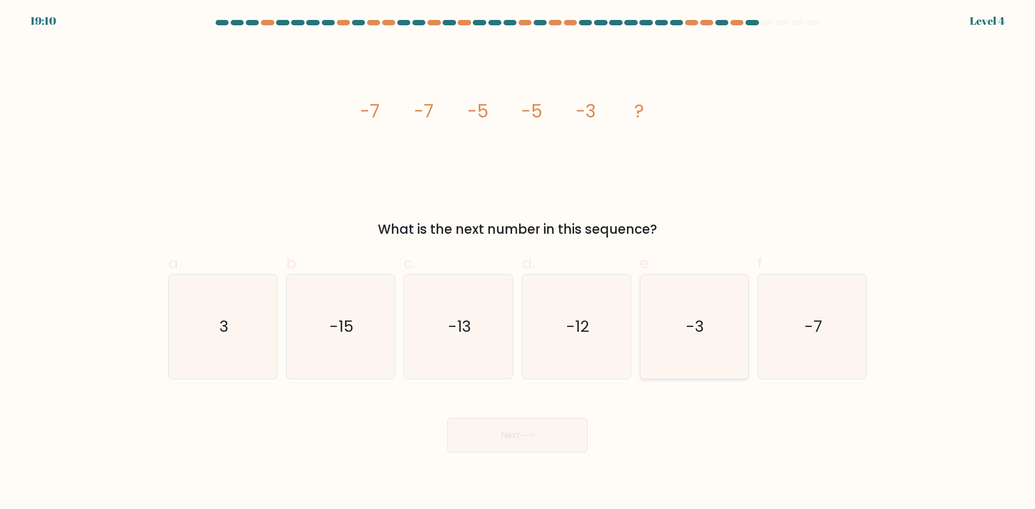
radio input "true"
click at [512, 450] on button "Next" at bounding box center [517, 435] width 140 height 34
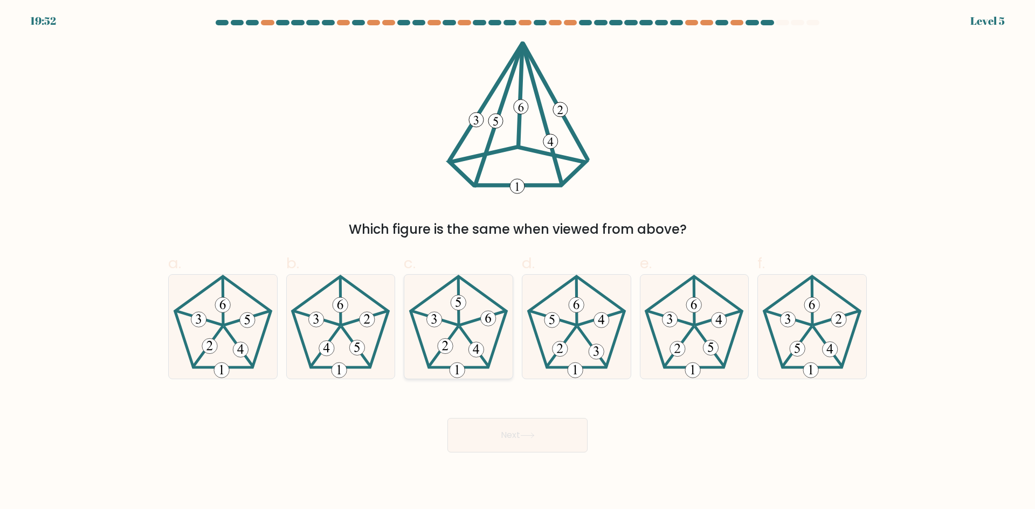
click at [472, 362] on icon at bounding box center [458, 327] width 104 height 104
click at [517, 262] on input "c." at bounding box center [517, 258] width 1 height 7
radio input "true"
click at [505, 441] on button "Next" at bounding box center [517, 435] width 140 height 34
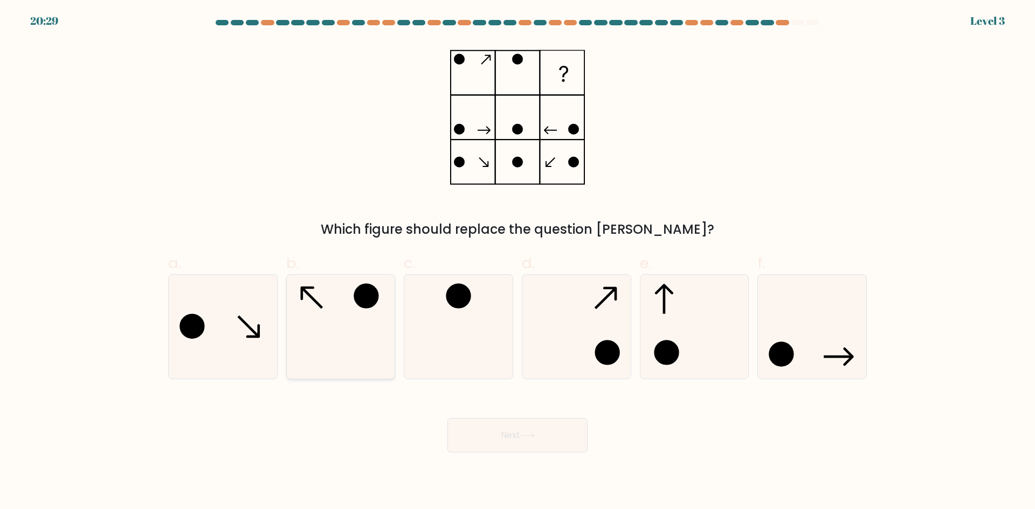
click at [383, 334] on icon at bounding box center [340, 327] width 104 height 104
click at [517, 262] on input "b." at bounding box center [517, 258] width 1 height 7
radio input "true"
click at [500, 429] on button "Next" at bounding box center [517, 435] width 140 height 34
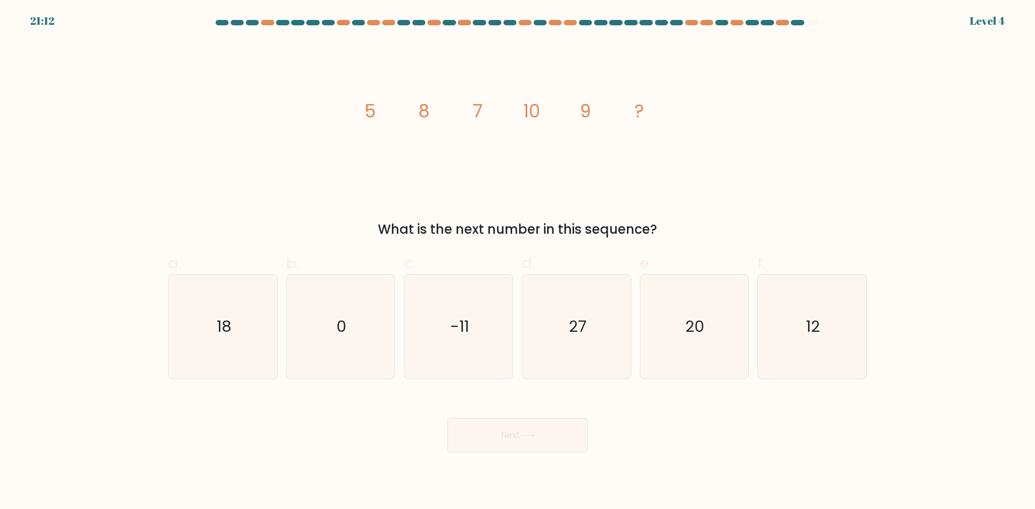
drag, startPoint x: 687, startPoint y: 224, endPoint x: 356, endPoint y: 115, distance: 349.1
click at [356, 115] on div "image/svg+xml 5 8 7 10 9 ? What is the next number in this sequence?" at bounding box center [517, 140] width 711 height 198
copy div "5 8 7 10 9 ? What is the next number in this sequence?"
click at [778, 338] on icon "12" at bounding box center [812, 327] width 104 height 104
click at [518, 262] on input "f. 12" at bounding box center [517, 258] width 1 height 7
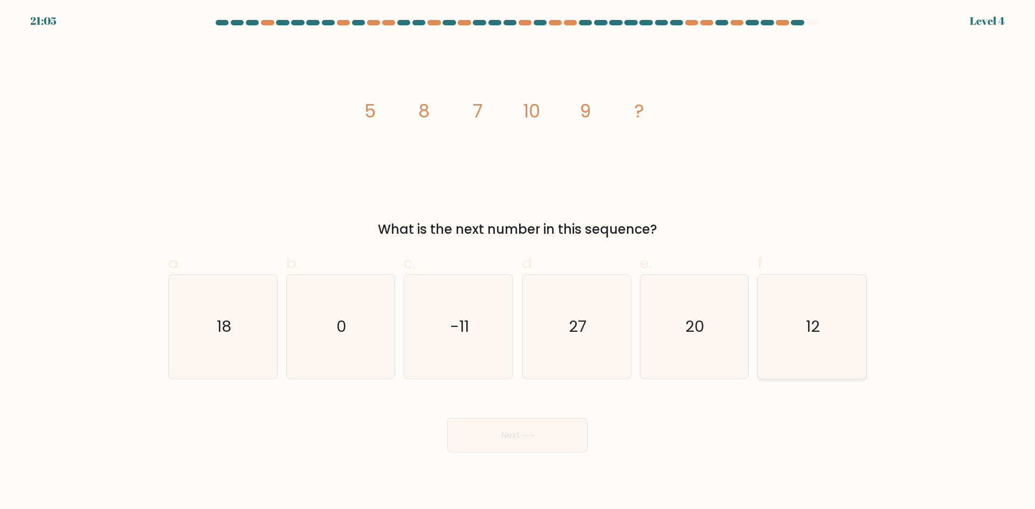
radio input "true"
click at [530, 441] on button "Next" at bounding box center [517, 435] width 140 height 34
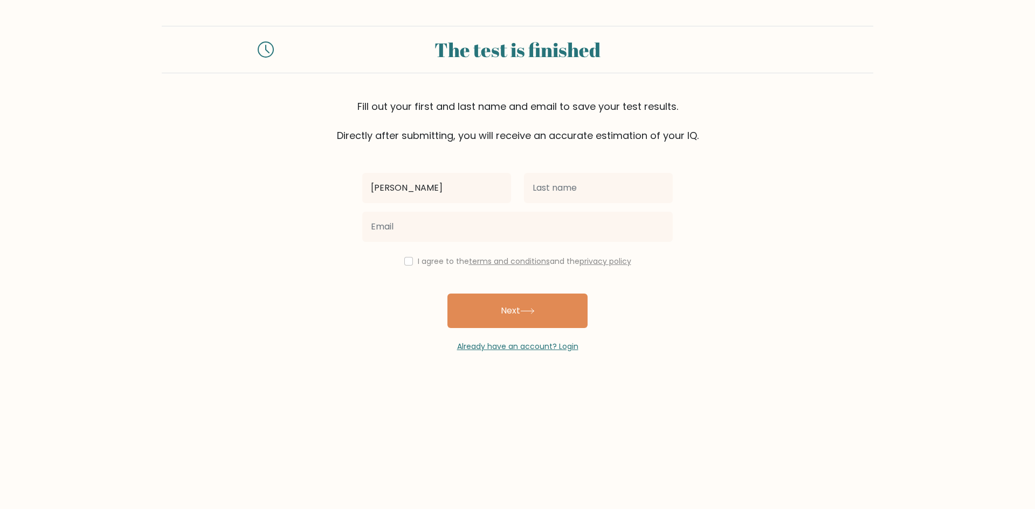
type input "John"
type input "[PERSON_NAME]"
click at [444, 257] on label "I agree to the terms and conditions and the privacy policy" at bounding box center [524, 261] width 213 height 11
click at [433, 262] on label "I agree to the terms and conditions and the privacy policy" at bounding box center [524, 261] width 213 height 11
click at [408, 261] on div "I agree to the terms and conditions and the privacy policy" at bounding box center [517, 261] width 323 height 13
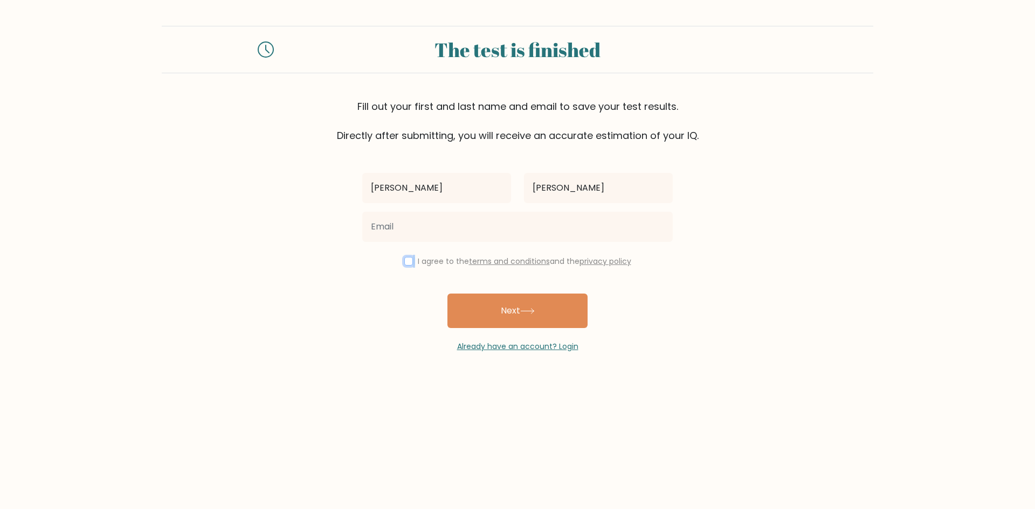
click at [406, 261] on input "checkbox" at bounding box center [408, 261] width 9 height 9
checkbox input "true"
click at [500, 313] on button "Next" at bounding box center [517, 311] width 140 height 34
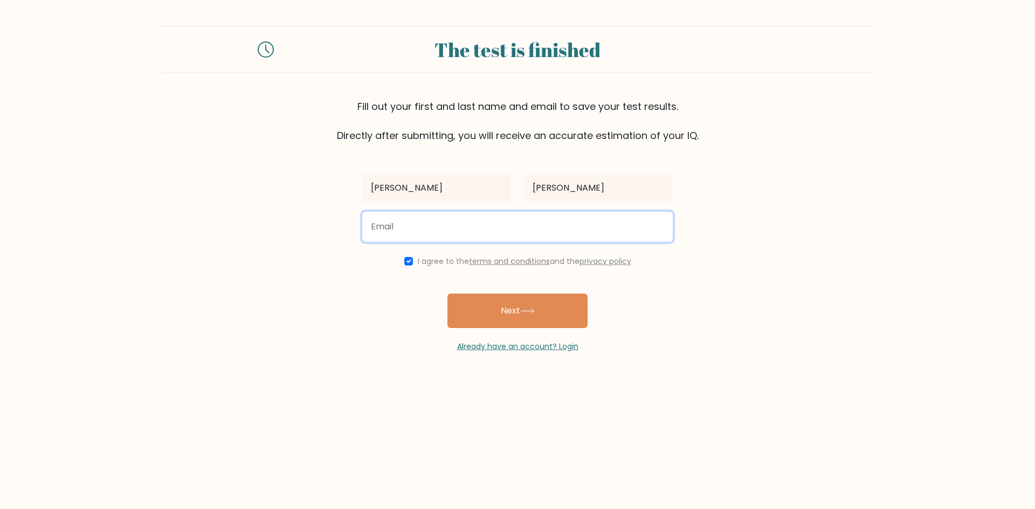
click at [419, 220] on input "email" at bounding box center [517, 227] width 310 height 30
click at [465, 224] on input "john" at bounding box center [517, 227] width 310 height 30
paste input "ohnatwork1024@gmail.com"
drag, startPoint x: 371, startPoint y: 225, endPoint x: 448, endPoint y: 244, distance: 79.4
click at [371, 225] on input "ohnatwork1024@gmail.com" at bounding box center [517, 227] width 310 height 30
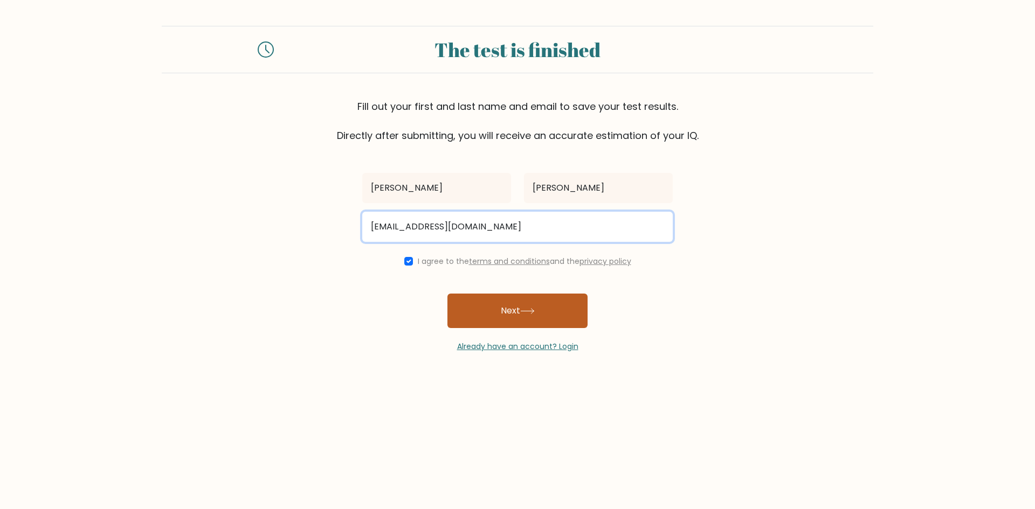
type input "johnatwork1024@gmail.com"
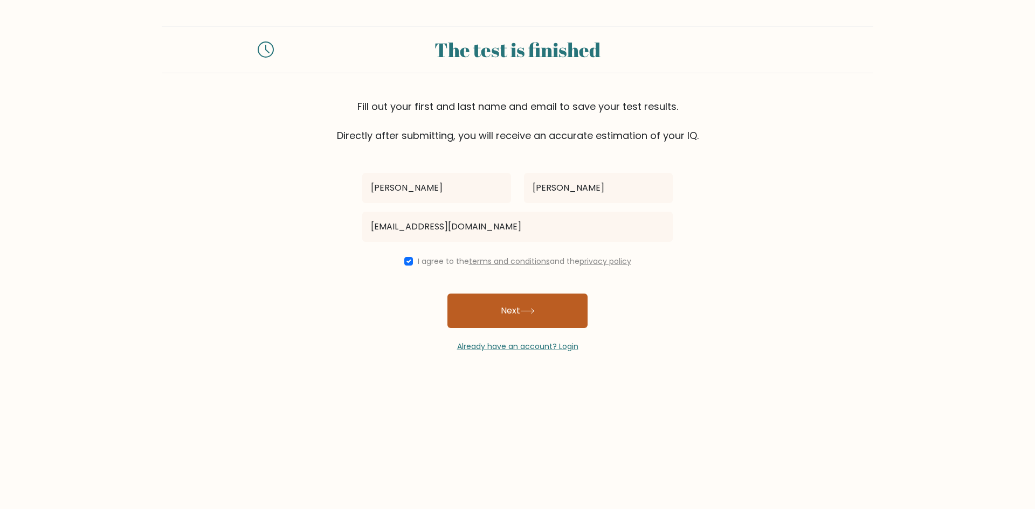
click at [544, 319] on button "Next" at bounding box center [517, 311] width 140 height 34
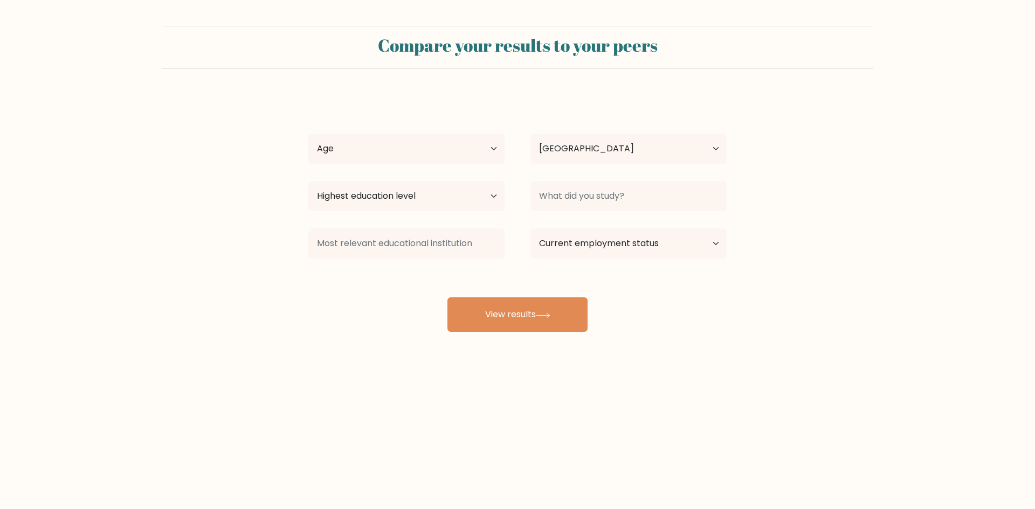
select select "PH"
click at [465, 142] on select "Age Under 18 years old 18-24 years old 25-34 years old 35-44 years old 45-54 ye…" at bounding box center [406, 149] width 196 height 30
select select "25_34"
click at [308, 134] on select "Age Under 18 years old 18-24 years old 25-34 years old 35-44 years old 45-54 ye…" at bounding box center [406, 149] width 196 height 30
click at [479, 198] on select "Highest education level No schooling Primary Lower Secondary Upper Secondary Oc…" at bounding box center [406, 196] width 196 height 30
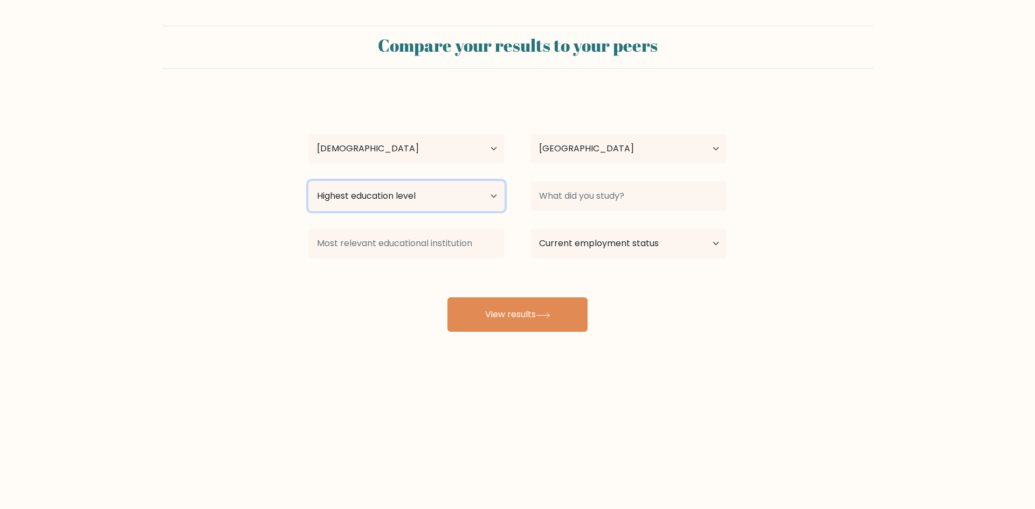
select select "upper_secondary"
click at [308, 181] on select "Highest education level No schooling Primary Lower Secondary Upper Secondary Oc…" at bounding box center [406, 196] width 196 height 30
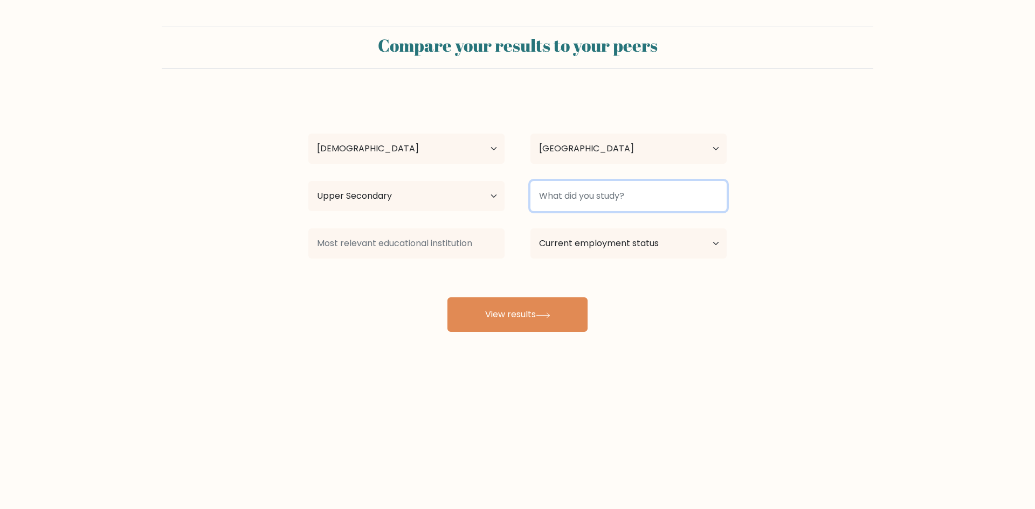
click at [644, 202] on input at bounding box center [628, 196] width 196 height 30
type input "HS"
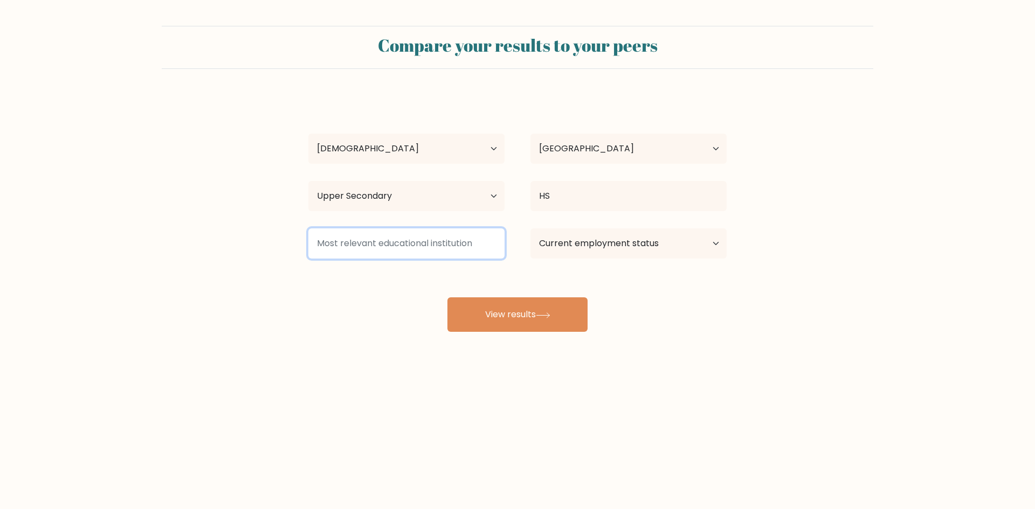
click at [445, 245] on input at bounding box center [406, 244] width 196 height 30
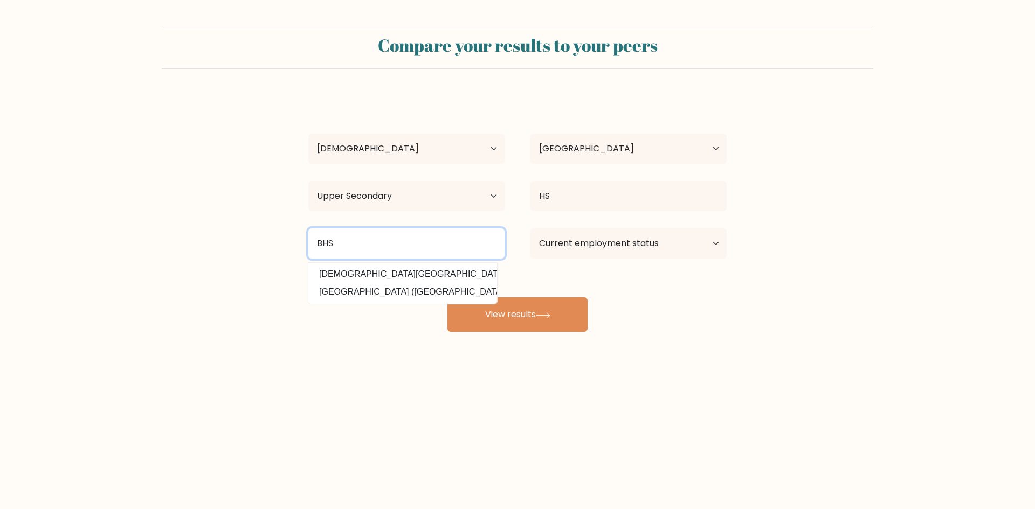
type input "BHS"
click at [627, 243] on select "Current employment status Employed Student Retired Other / prefer not to answer" at bounding box center [628, 244] width 196 height 30
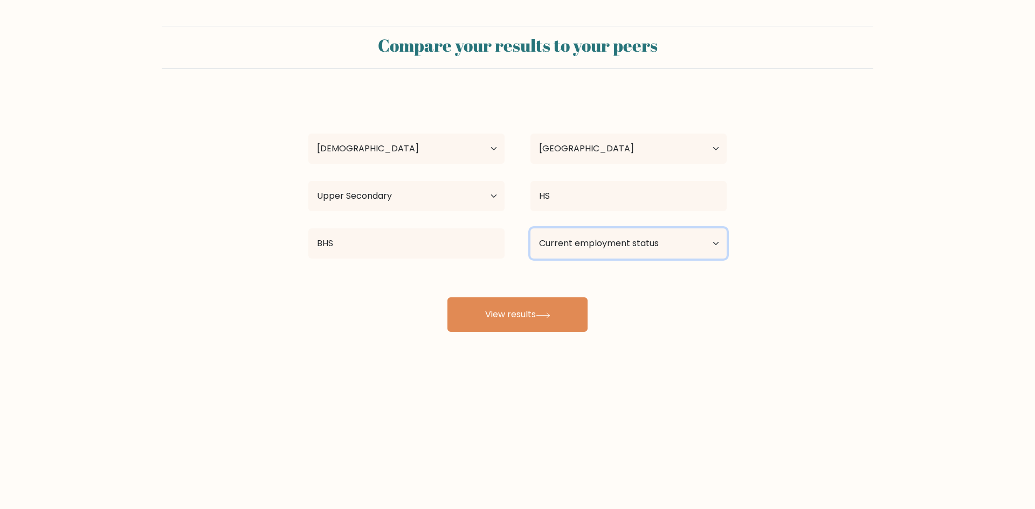
select select "employed"
click at [530, 229] on select "Current employment status Employed Student Retired Other / prefer not to answer" at bounding box center [628, 244] width 196 height 30
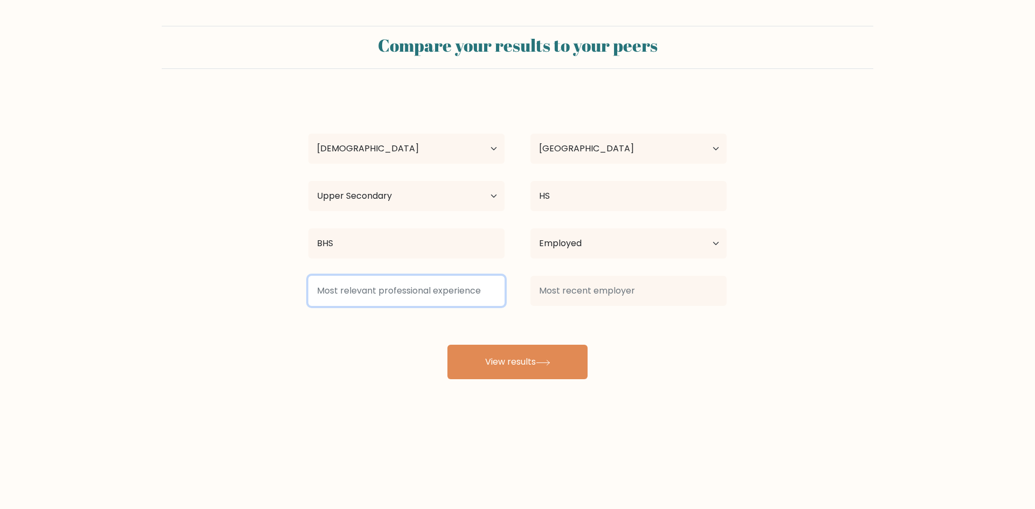
click at [445, 299] on input at bounding box center [406, 291] width 196 height 30
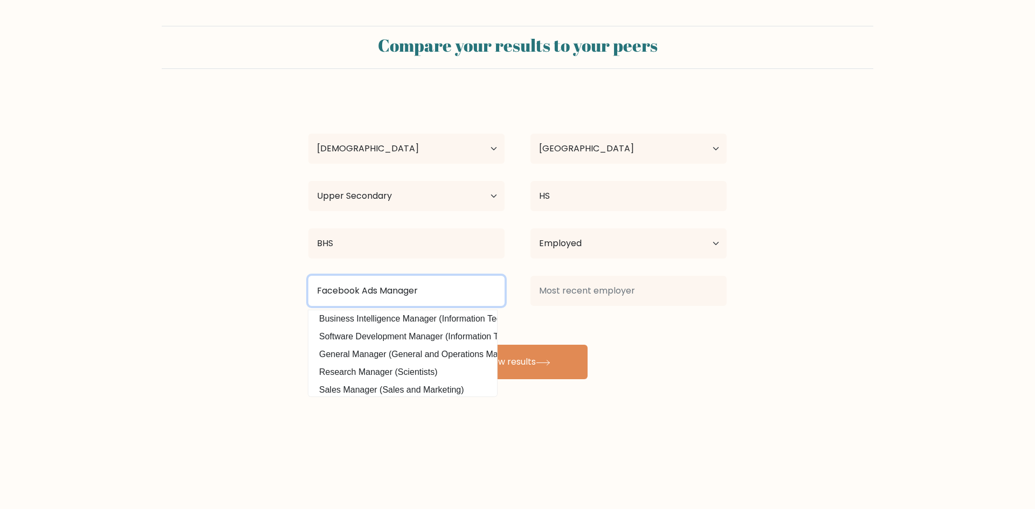
scroll to position [105, 0]
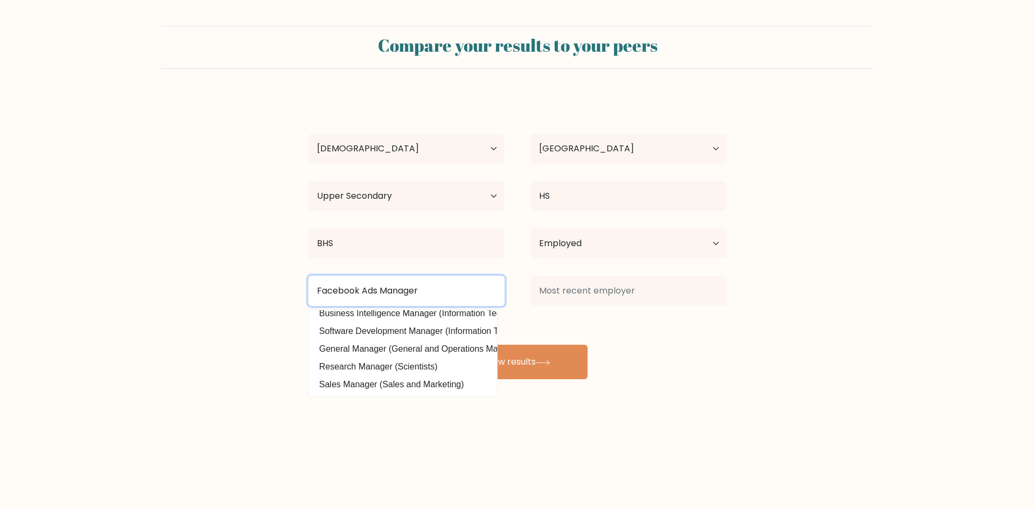
type input "Facebook Ads Manager"
click at [906, 330] on form "Compare your results to your peers John Lagazo Age Under 18 years old 18-24 yea…" at bounding box center [517, 203] width 1035 height 354
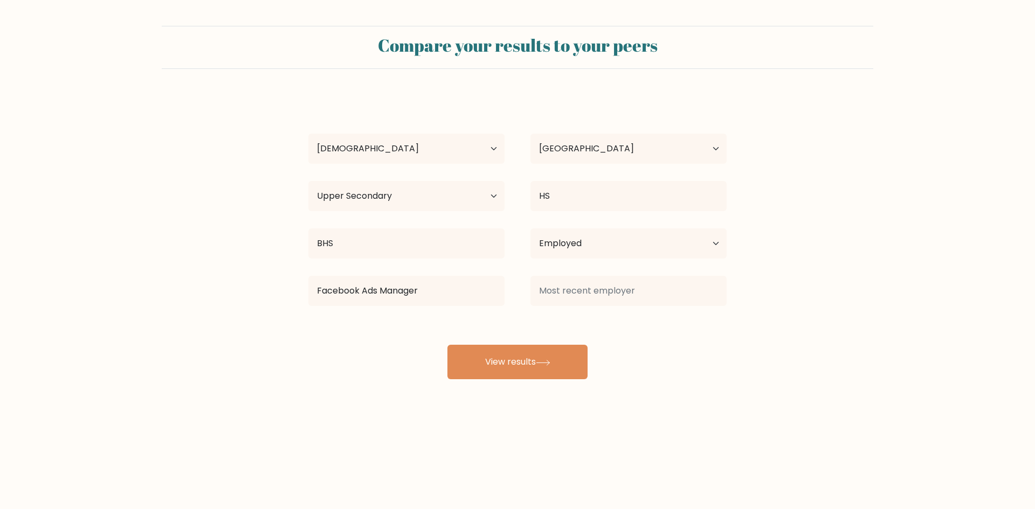
click at [650, 320] on div "John Lagazo Age Under 18 years old 18-24 years old 25-34 years old 35-44 years …" at bounding box center [517, 237] width 431 height 285
click at [650, 301] on input at bounding box center [628, 291] width 196 height 30
type input "dsa"
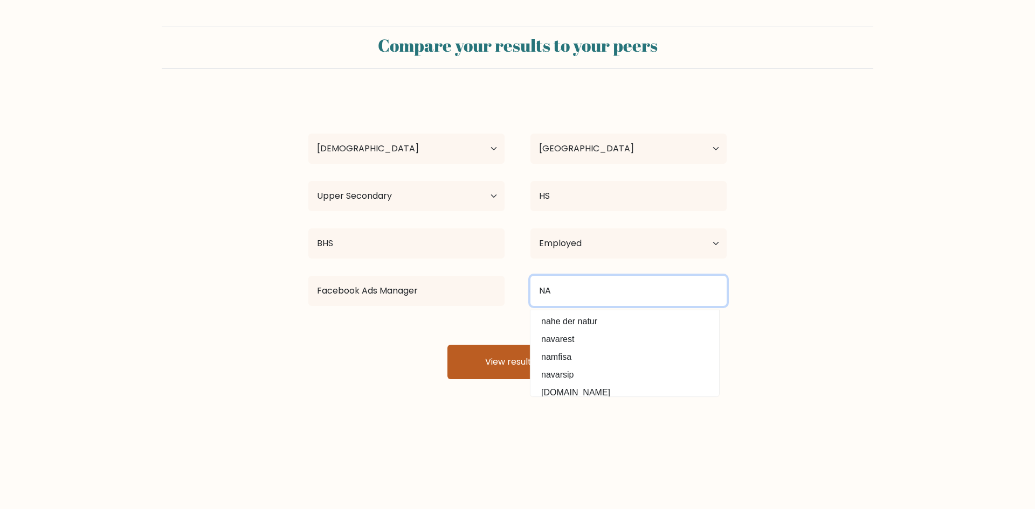
type input "NA"
click at [506, 358] on button "View results" at bounding box center [517, 362] width 140 height 34
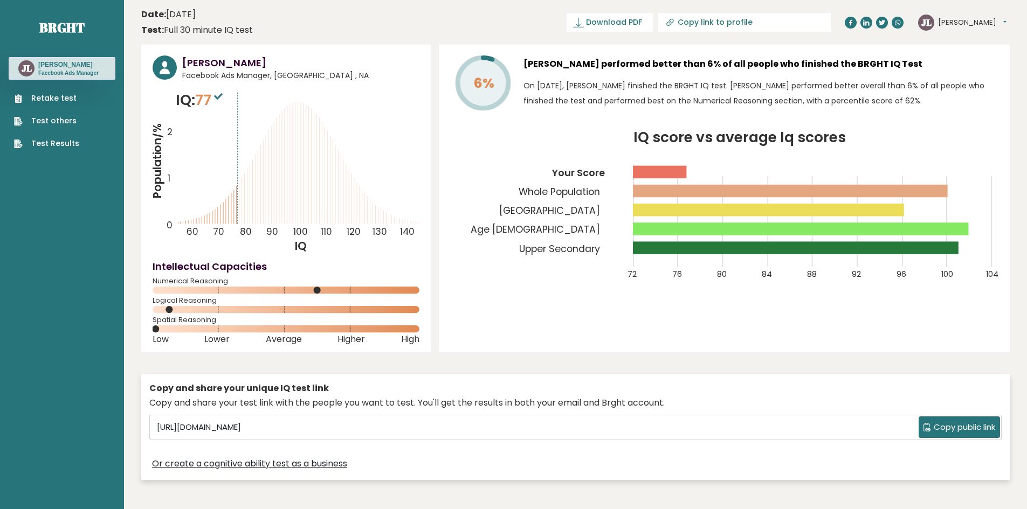
click at [548, 324] on div "6% [PERSON_NAME] performed better than 6% of all people who finished the BRGHT …" at bounding box center [724, 199] width 571 height 308
click at [316, 291] on circle at bounding box center [317, 290] width 7 height 7
click at [424, 419] on input "[URL][DOMAIN_NAME]" at bounding box center [536, 427] width 766 height 16
